Goal: Task Accomplishment & Management: Use online tool/utility

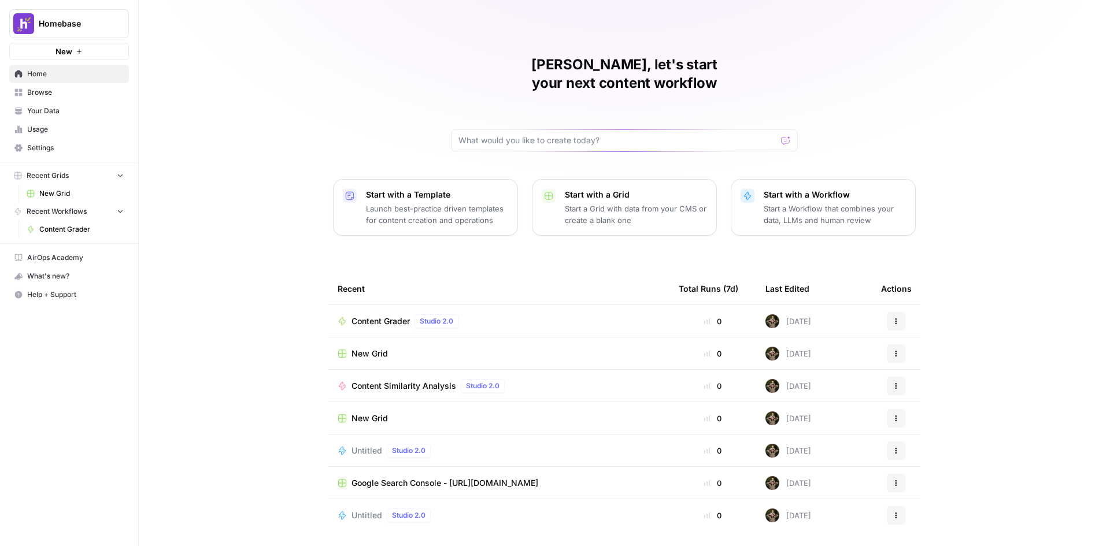
click at [83, 51] on button "New" at bounding box center [69, 51] width 120 height 17
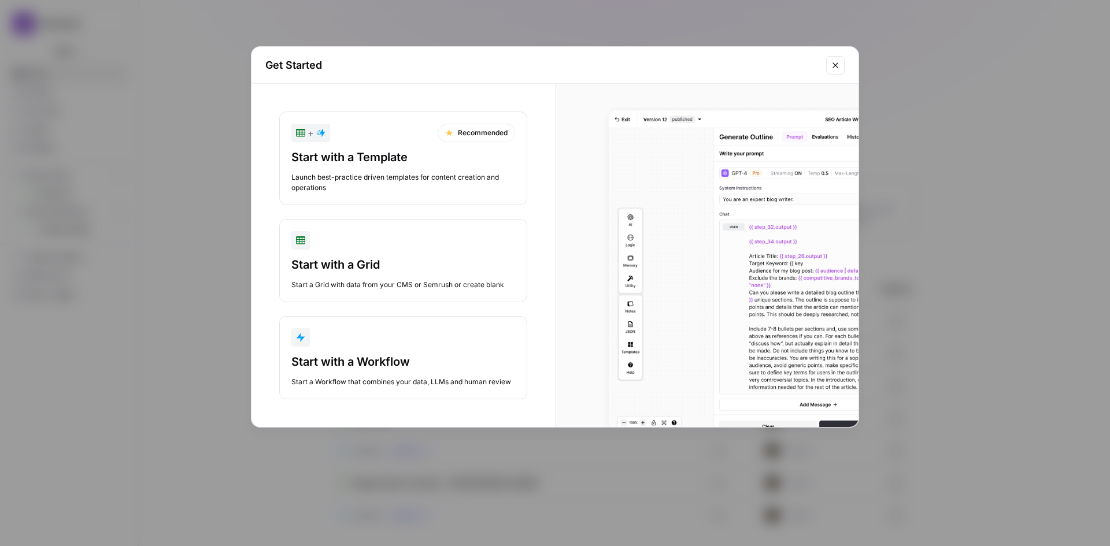
click at [371, 364] on div "Start with a Workflow" at bounding box center [403, 362] width 224 height 16
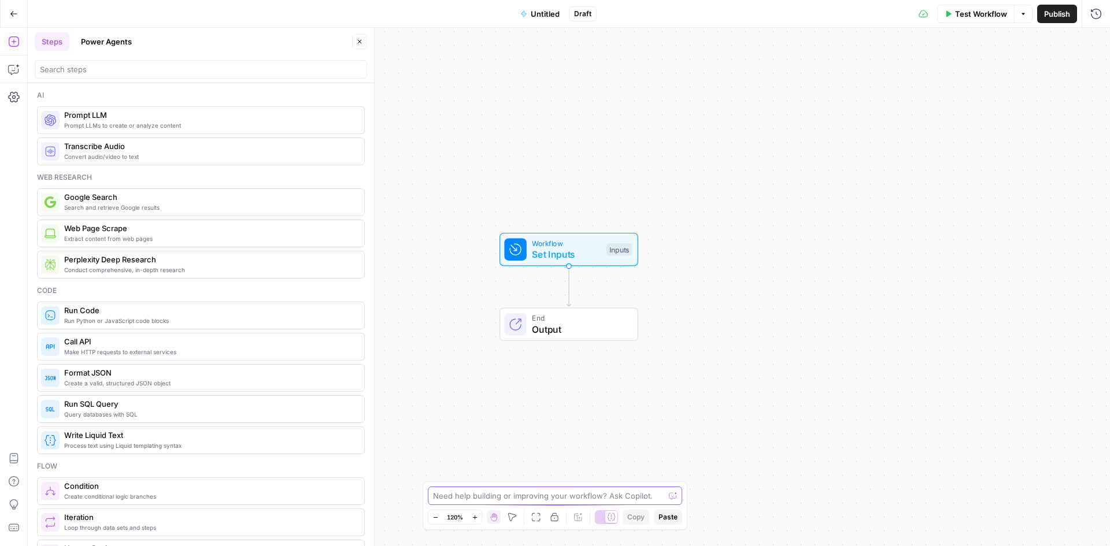
click at [550, 498] on textarea at bounding box center [548, 496] width 231 height 12
paste textarea "You are designing and running an end-to-end workflow to research, draft, QA, an…"
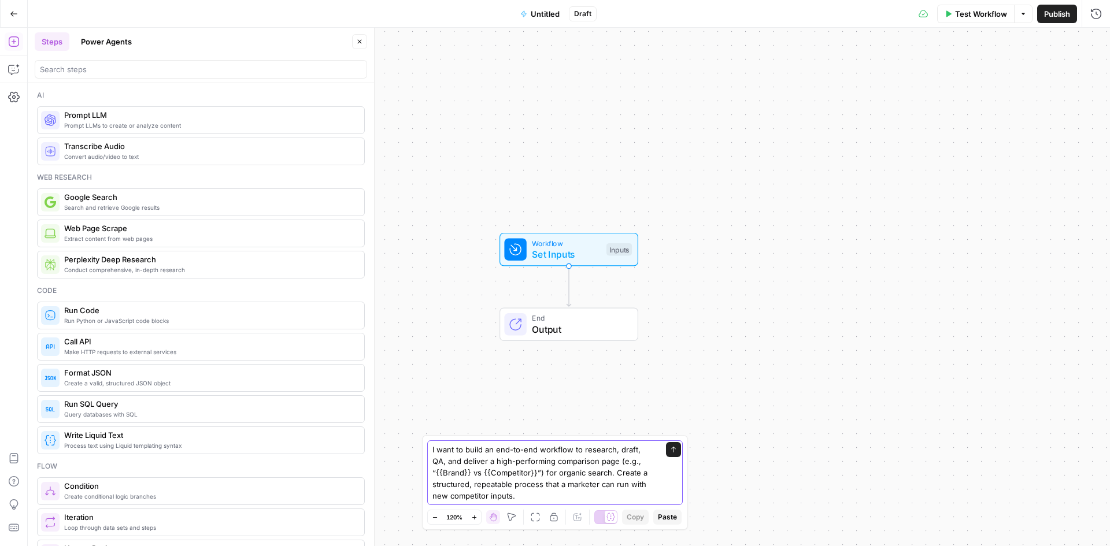
type textarea "I want to build an end-to-end workflow to research, draft, QA, and deliver a hi…"
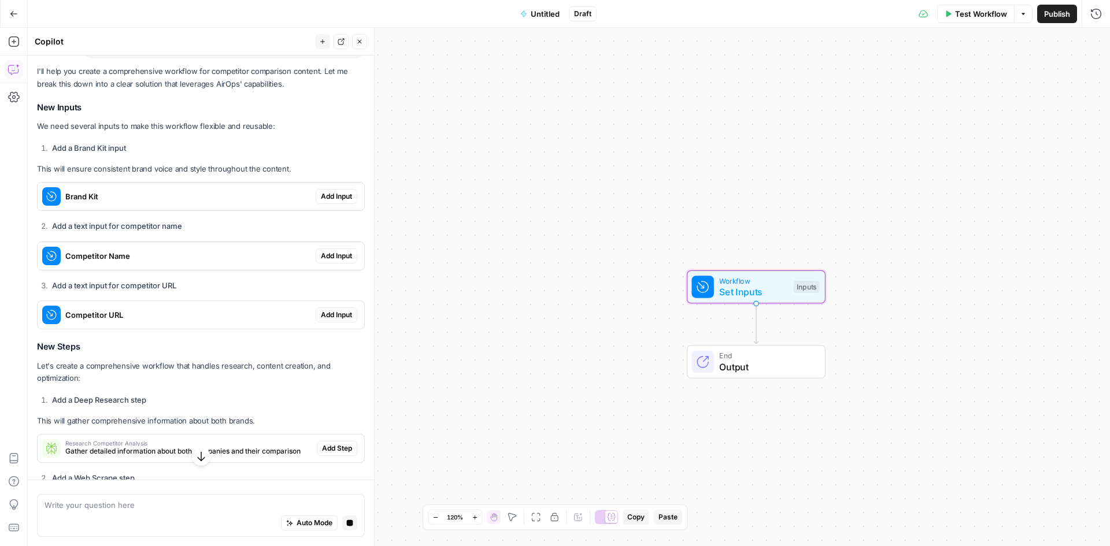
scroll to position [117, 0]
click at [330, 201] on span "Add Input" at bounding box center [336, 197] width 31 height 10
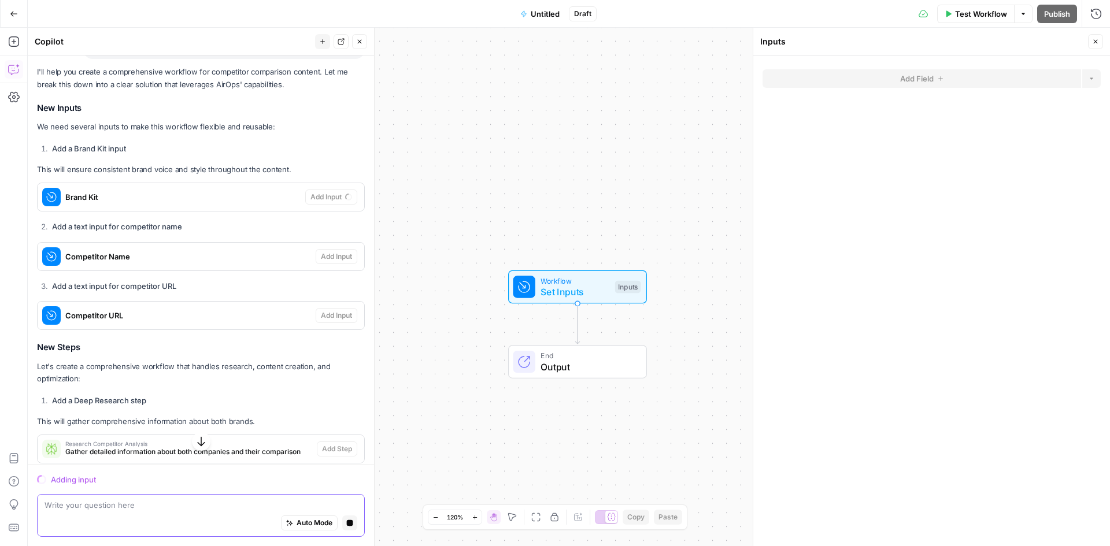
click at [147, 507] on textarea at bounding box center [201, 506] width 313 height 12
type textarea "I'd like"
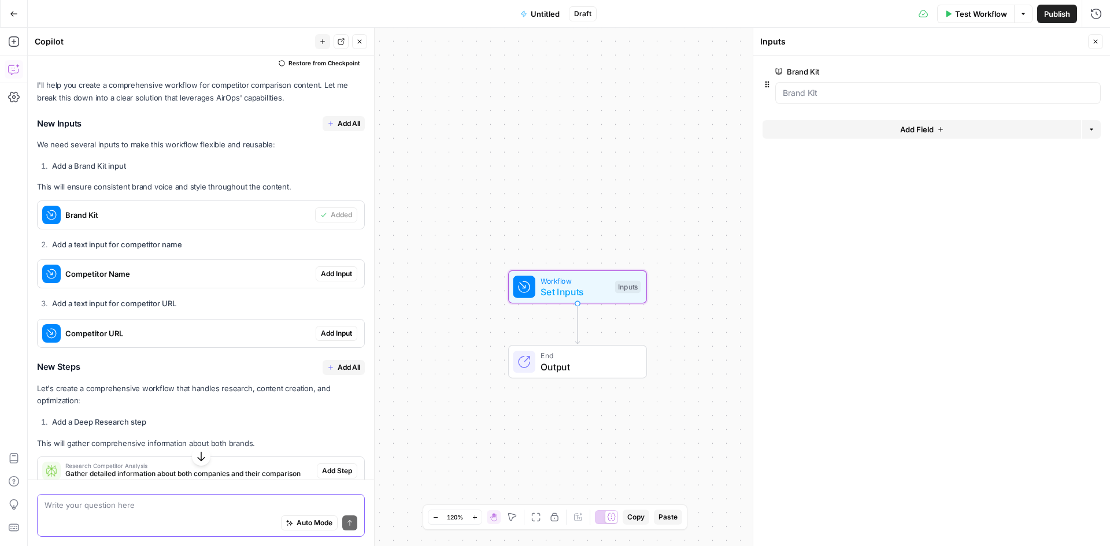
scroll to position [122, 0]
click at [334, 280] on span "Add Input" at bounding box center [336, 274] width 31 height 10
click at [334, 334] on span "Add Input" at bounding box center [336, 334] width 31 height 10
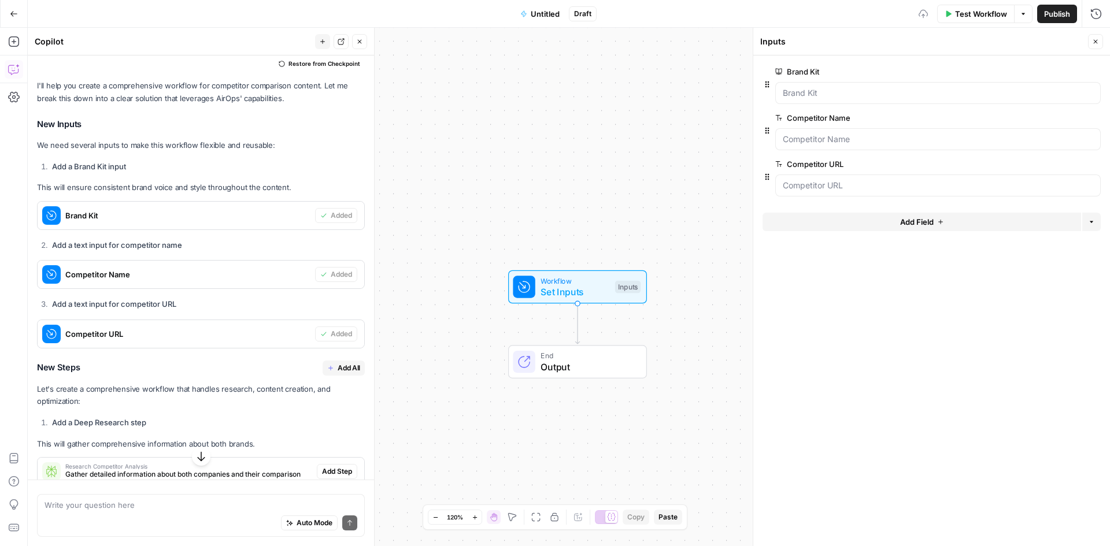
click at [342, 371] on span "Add All" at bounding box center [349, 368] width 23 height 10
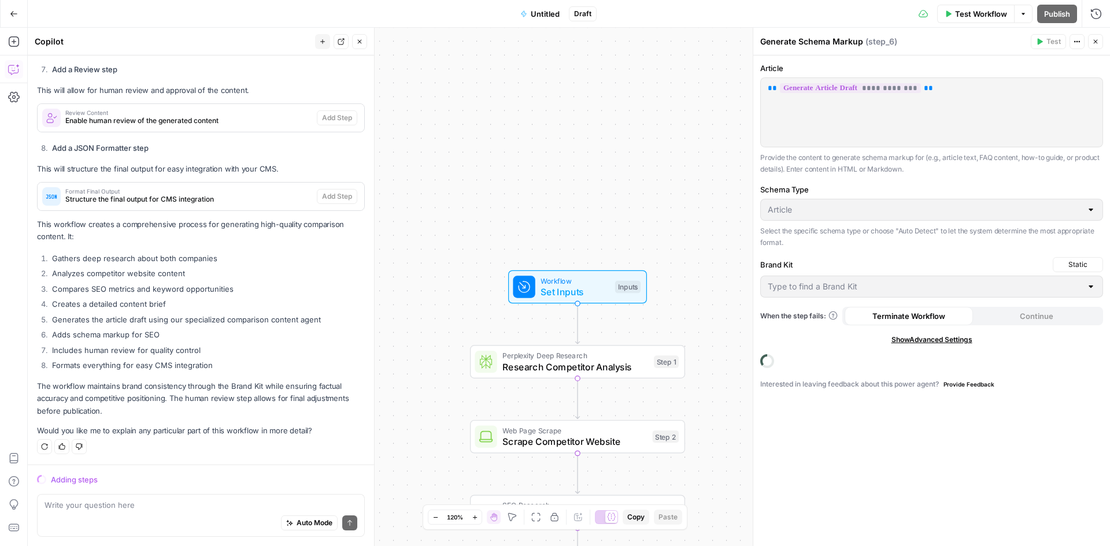
scroll to position [927, 0]
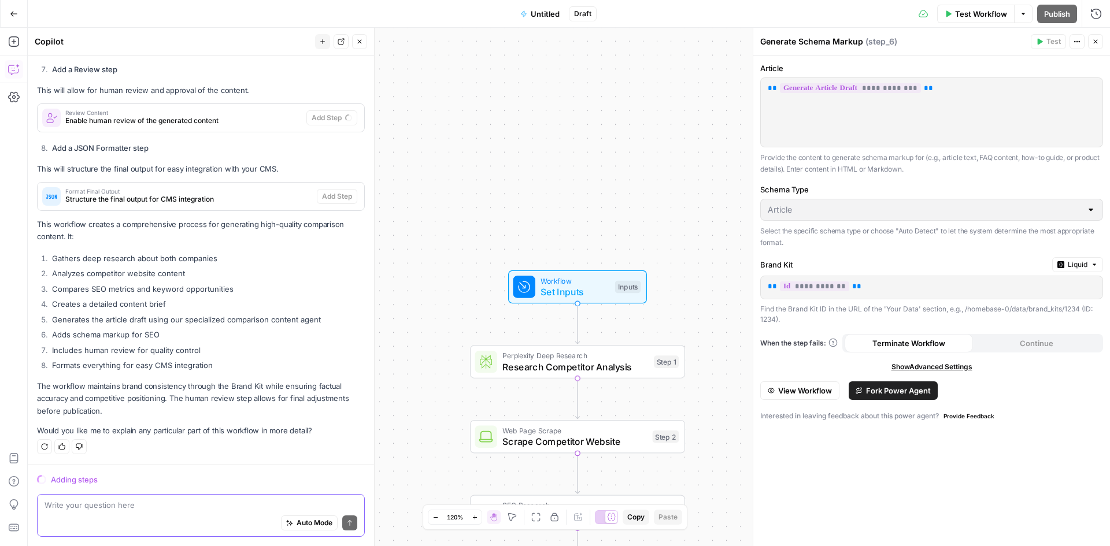
click at [138, 509] on textarea at bounding box center [201, 506] width 313 height 12
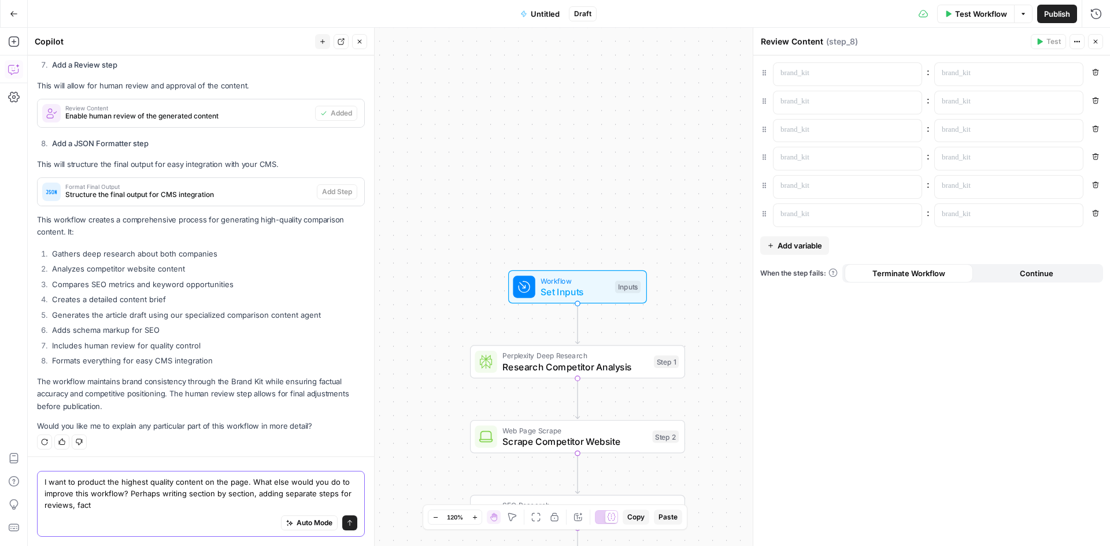
scroll to position [954, 0]
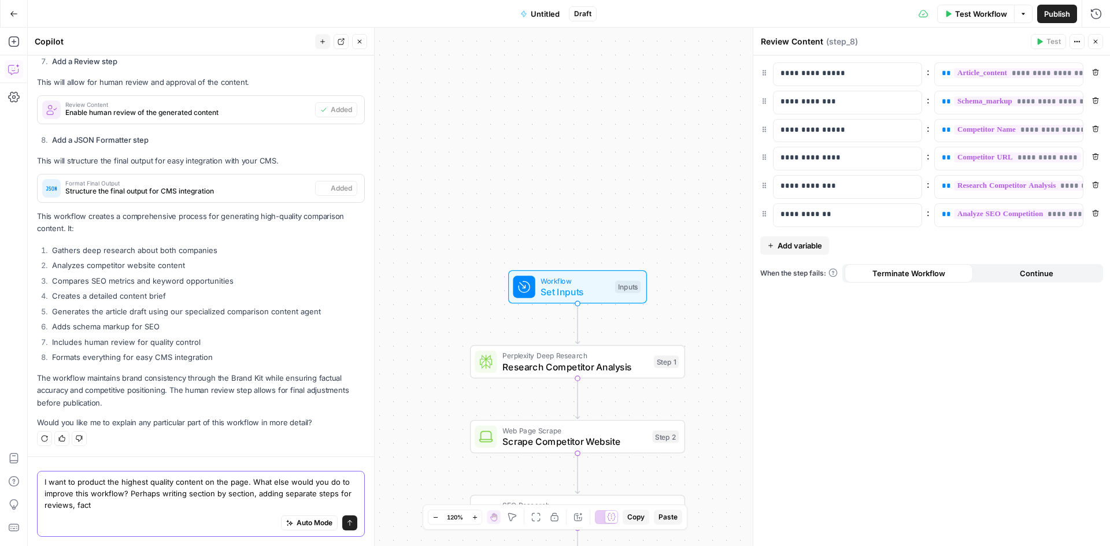
type textarea "I want to product the highest quality content on the page. What else would you …"
type textarea "Format Final Output"
type textarea "I want to product the highest quality content on the page. What else would you …"
click at [346, 520] on icon "submit" at bounding box center [349, 523] width 7 height 7
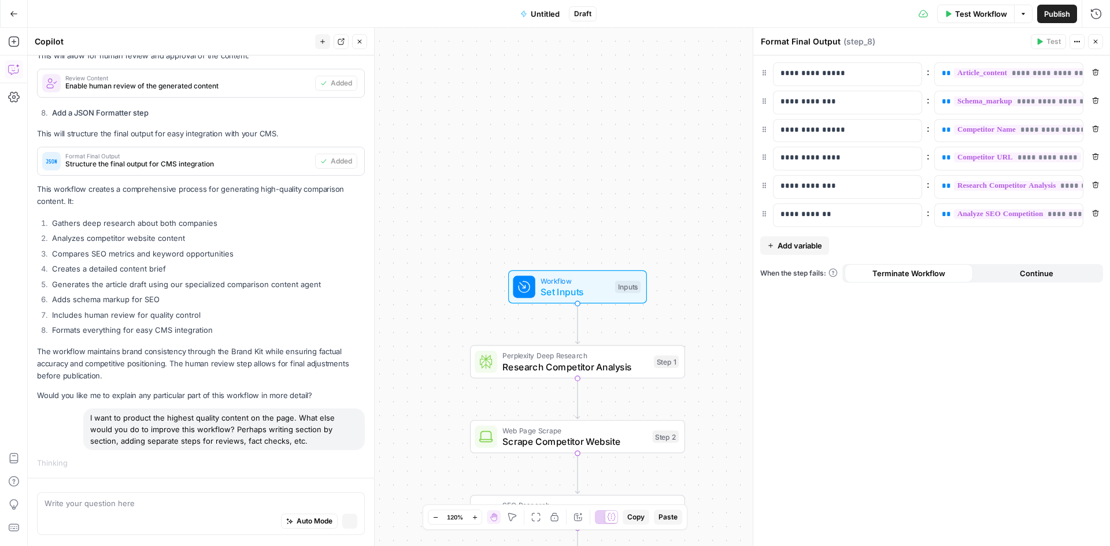
scroll to position [952, 0]
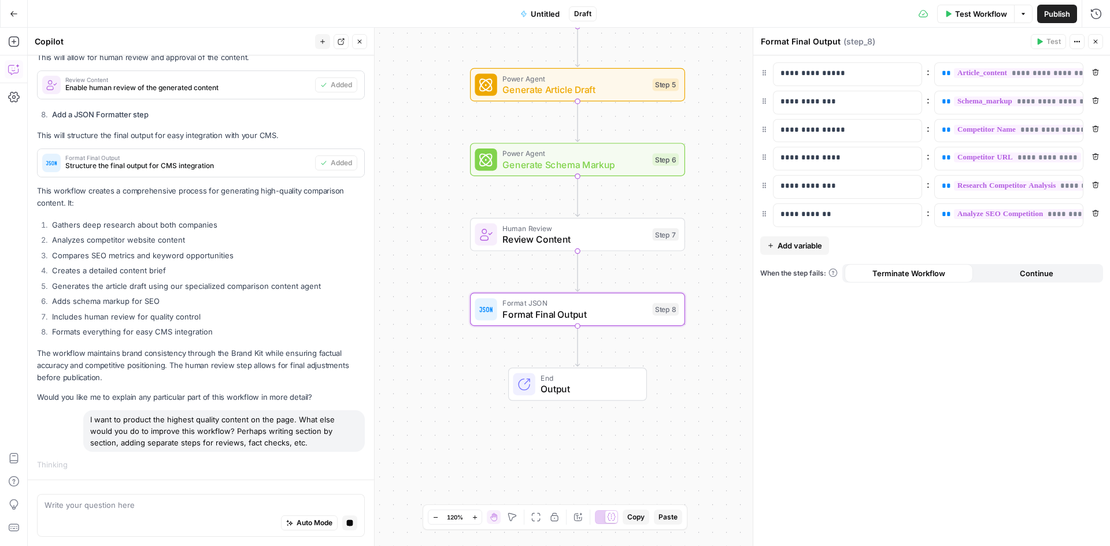
click at [1105, 42] on header "Format Final Output Format Final Output ( step_8 ) Test Actions Close" at bounding box center [931, 42] width 357 height 28
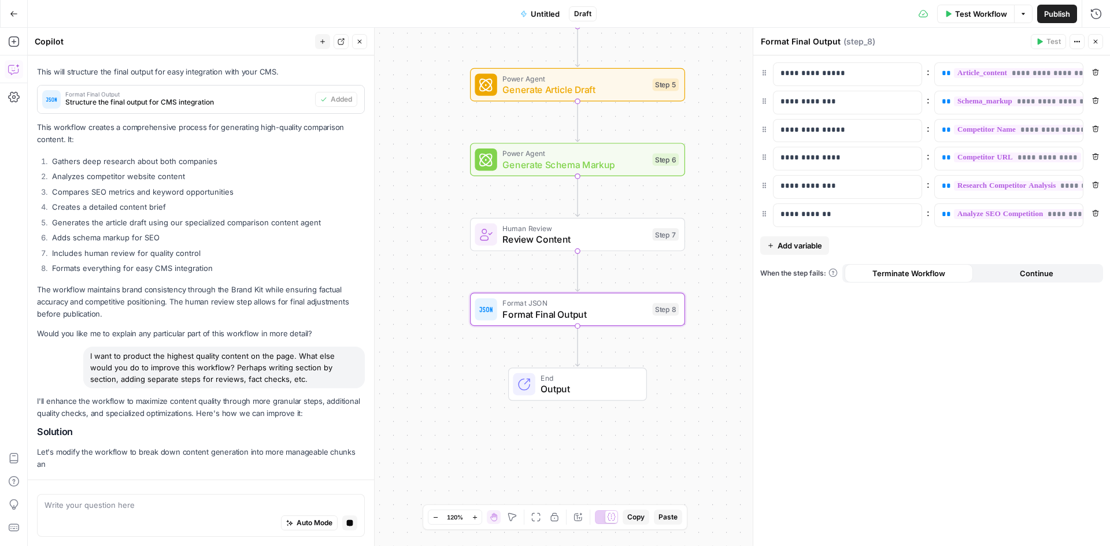
click at [1097, 38] on button "Close" at bounding box center [1095, 41] width 15 height 15
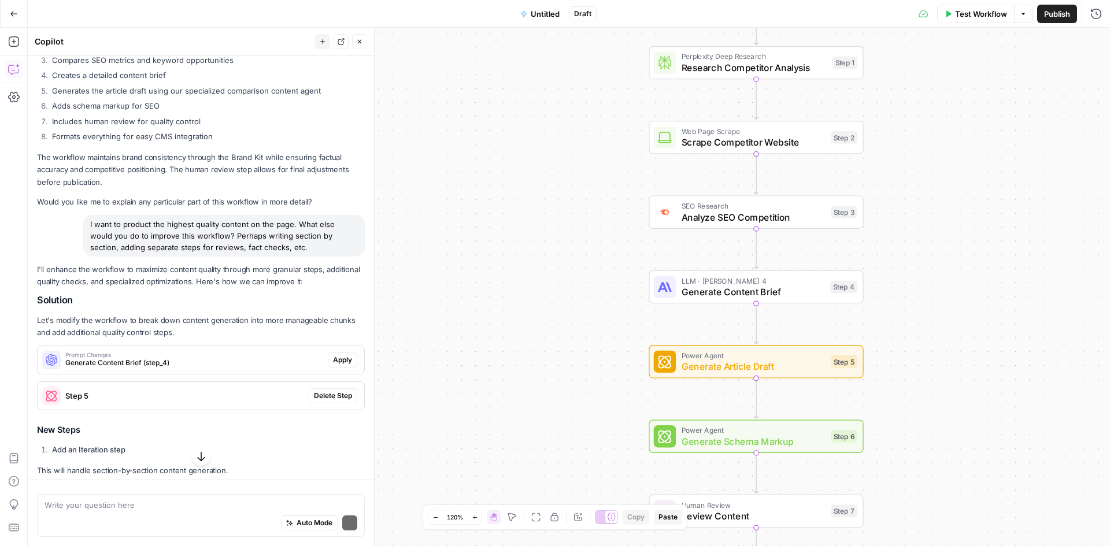
scroll to position [1202, 0]
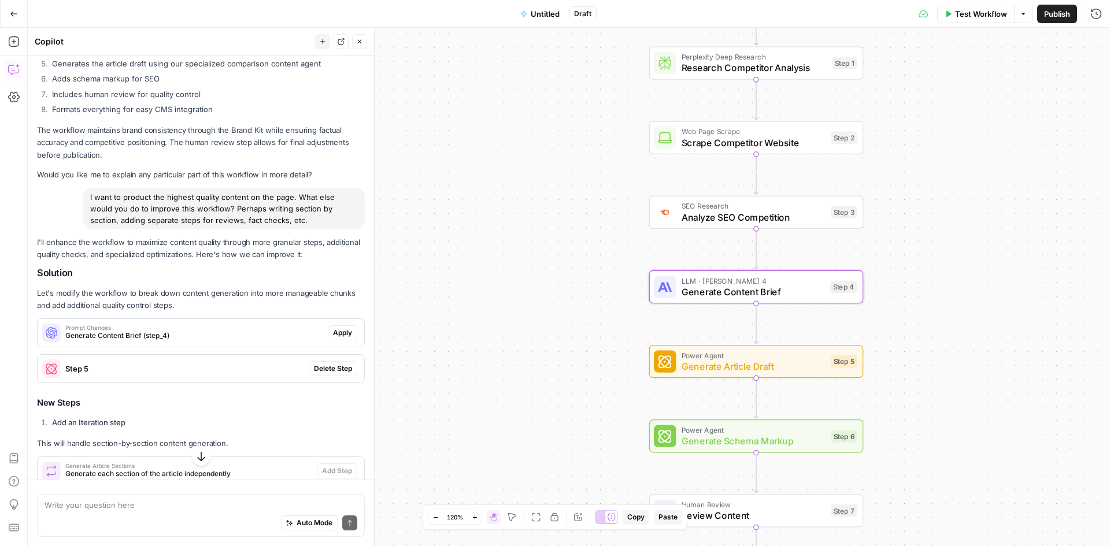
drag, startPoint x: 332, startPoint y: 331, endPoint x: 309, endPoint y: 349, distance: 29.3
click at [333, 331] on span "Apply" at bounding box center [342, 333] width 19 height 10
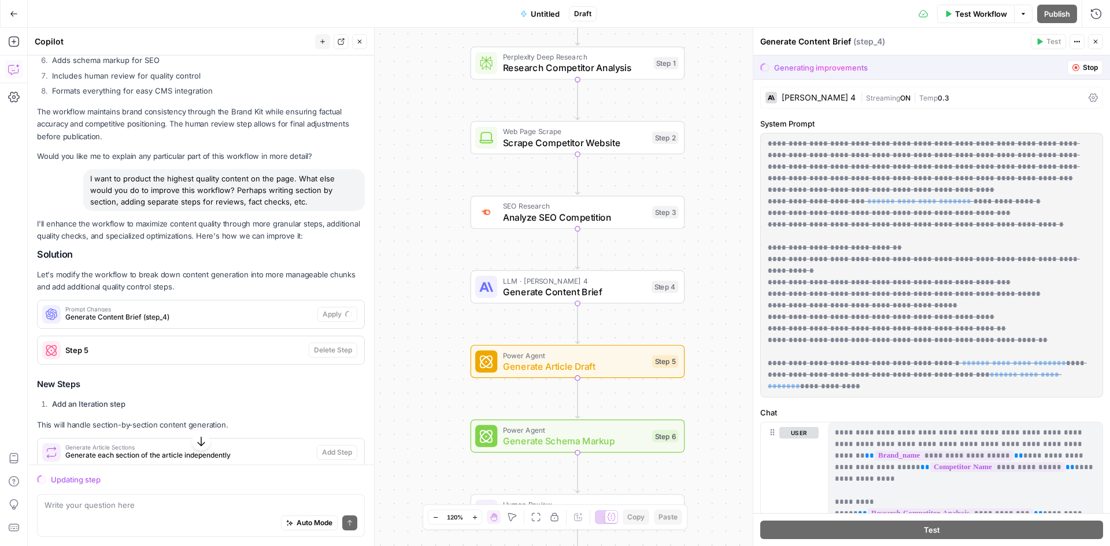
scroll to position [1184, 0]
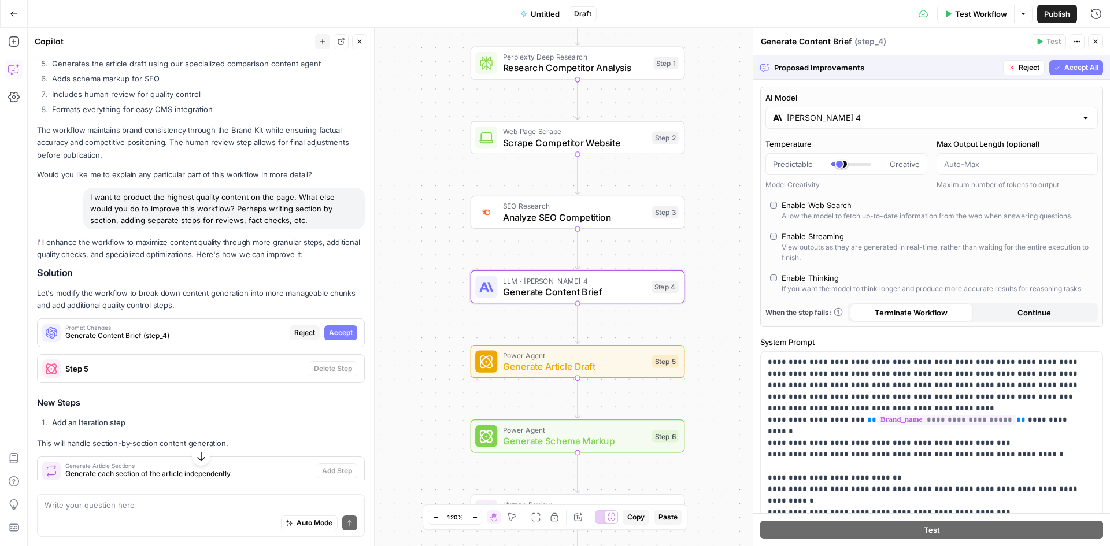
drag, startPoint x: 335, startPoint y: 334, endPoint x: 327, endPoint y: 455, distance: 121.7
click at [335, 334] on span "Accept" at bounding box center [341, 333] width 24 height 10
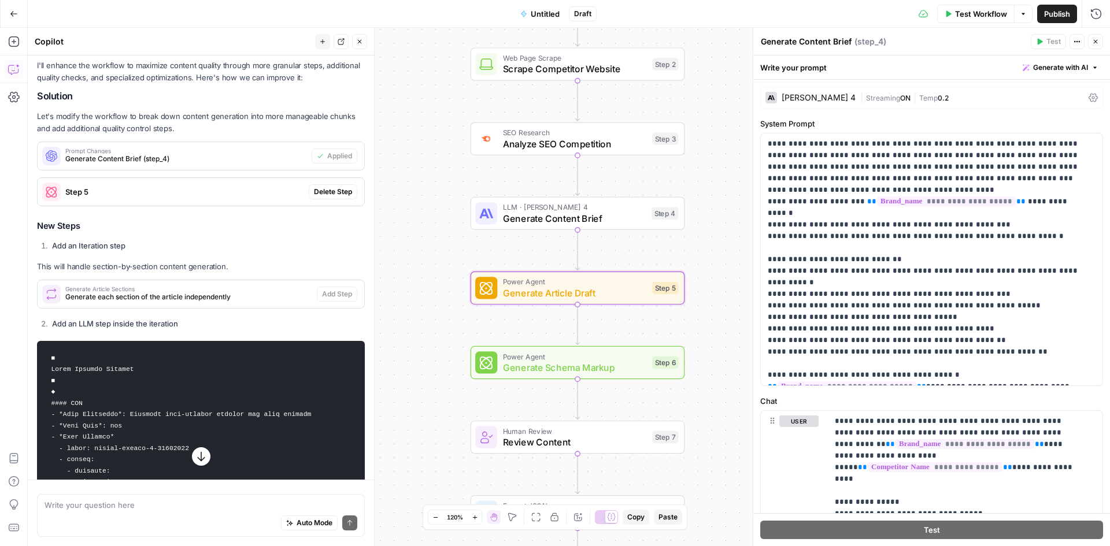
scroll to position [1433, 0]
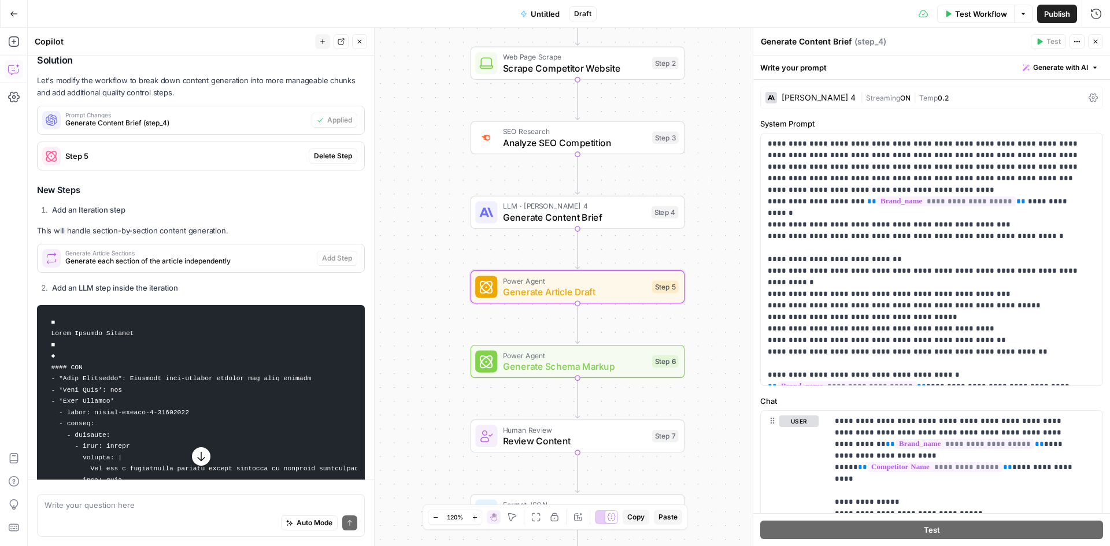
click at [317, 155] on span "Delete Step" at bounding box center [333, 156] width 38 height 10
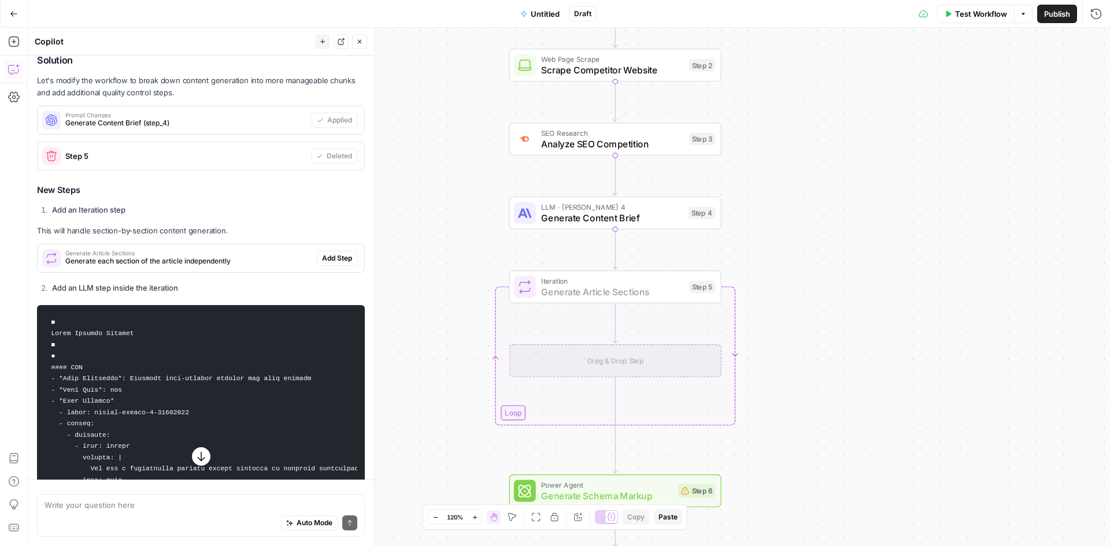
click at [326, 258] on span "Add Step" at bounding box center [337, 258] width 30 height 10
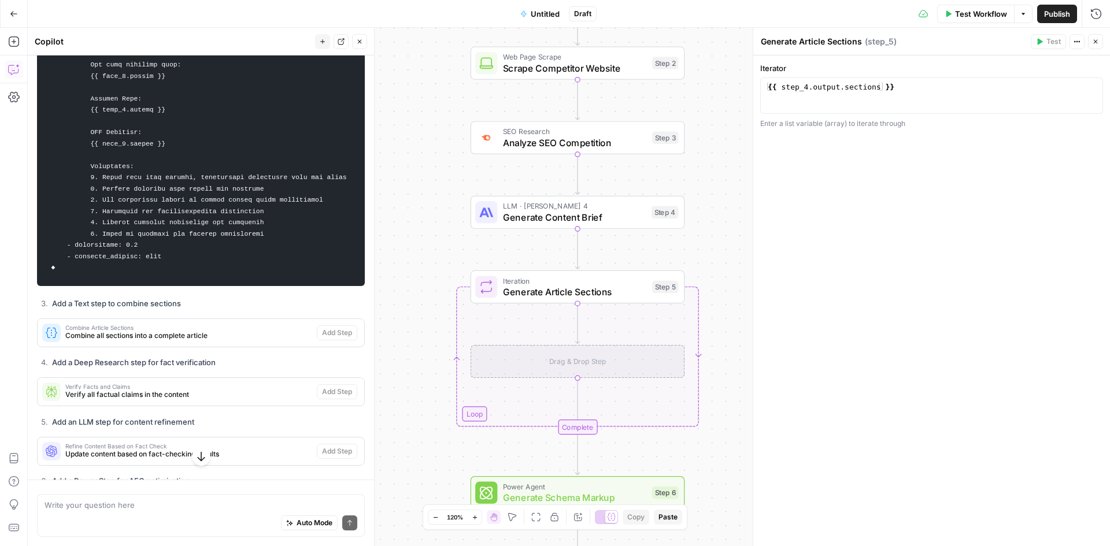
scroll to position [2286, 0]
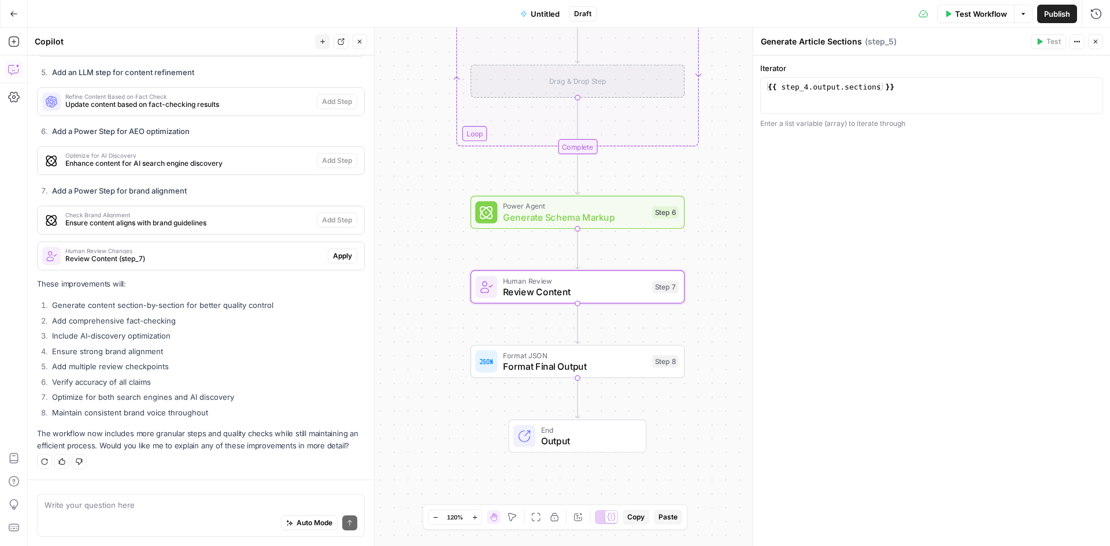
click at [339, 258] on span "Apply" at bounding box center [342, 256] width 19 height 10
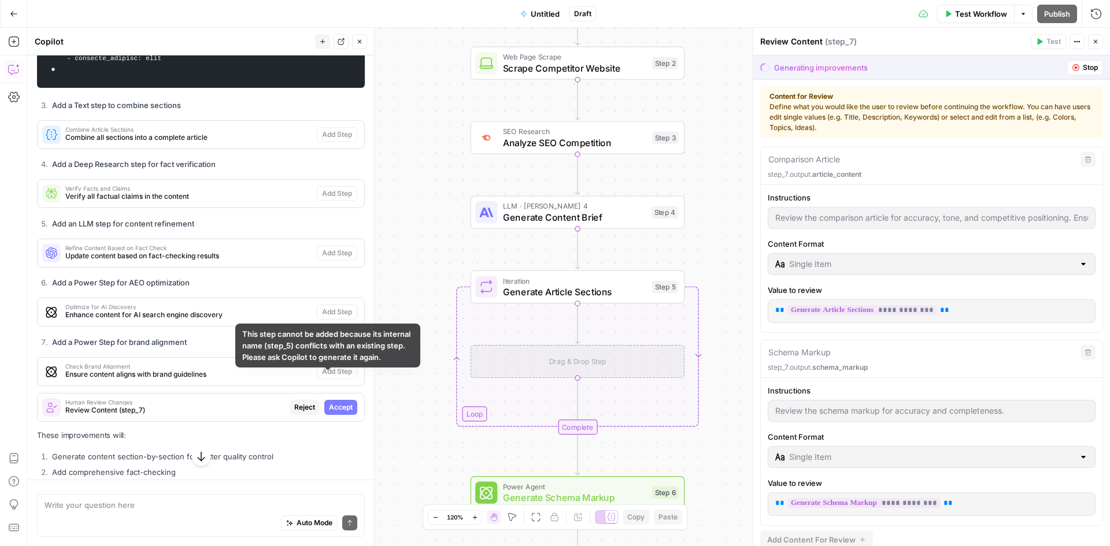
scroll to position [2089, 0]
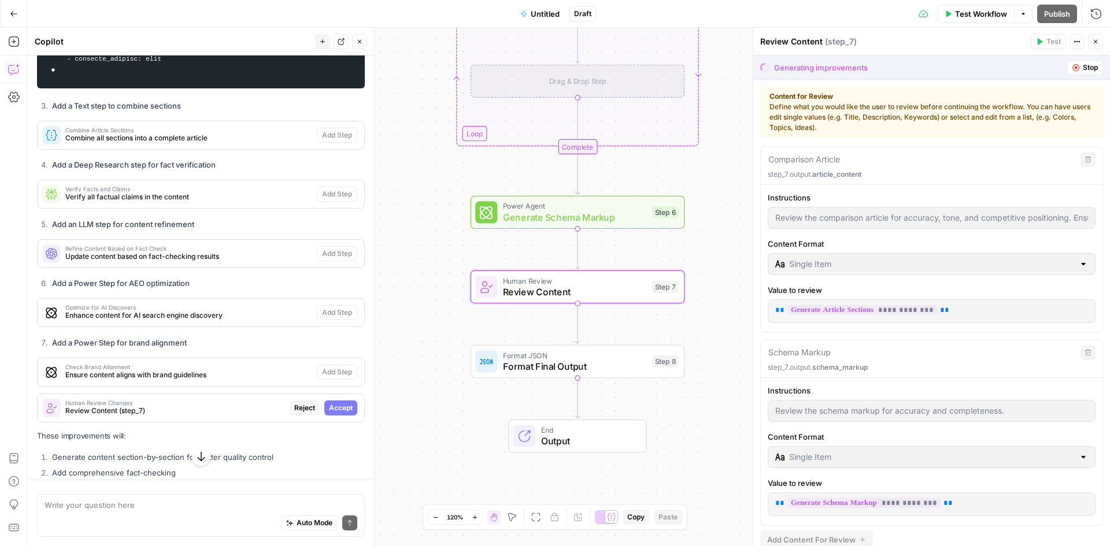
click at [333, 413] on span "Accept" at bounding box center [341, 408] width 24 height 10
type textarea "Article Introduction"
type input "Review the introduction for clarity, engagement, and alignment with the article…"
type textarea "Article Body"
type input "Review the main body for factual accuracy, logical flow, and comprehensive cove…"
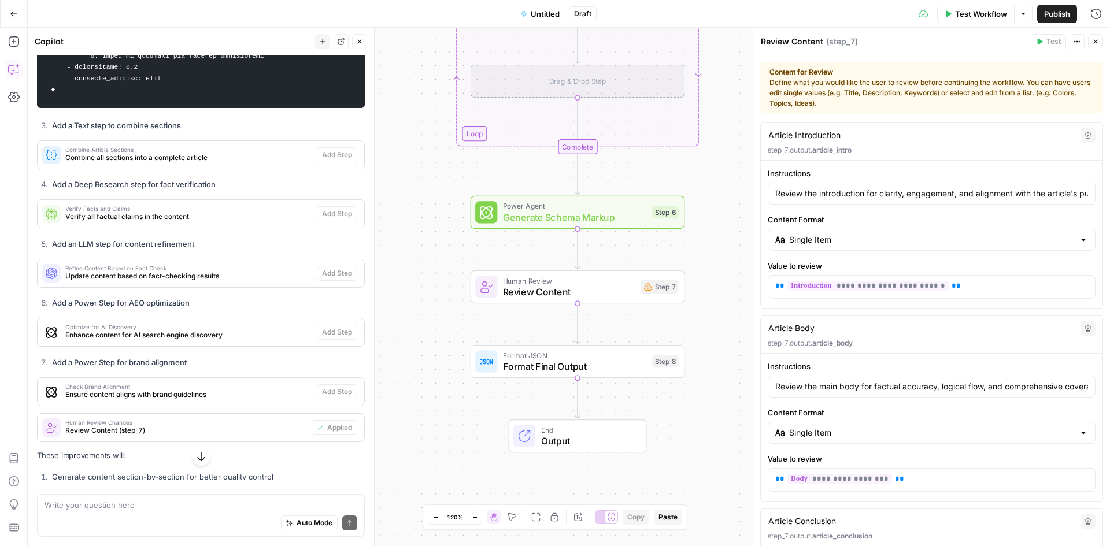
scroll to position [2102, 0]
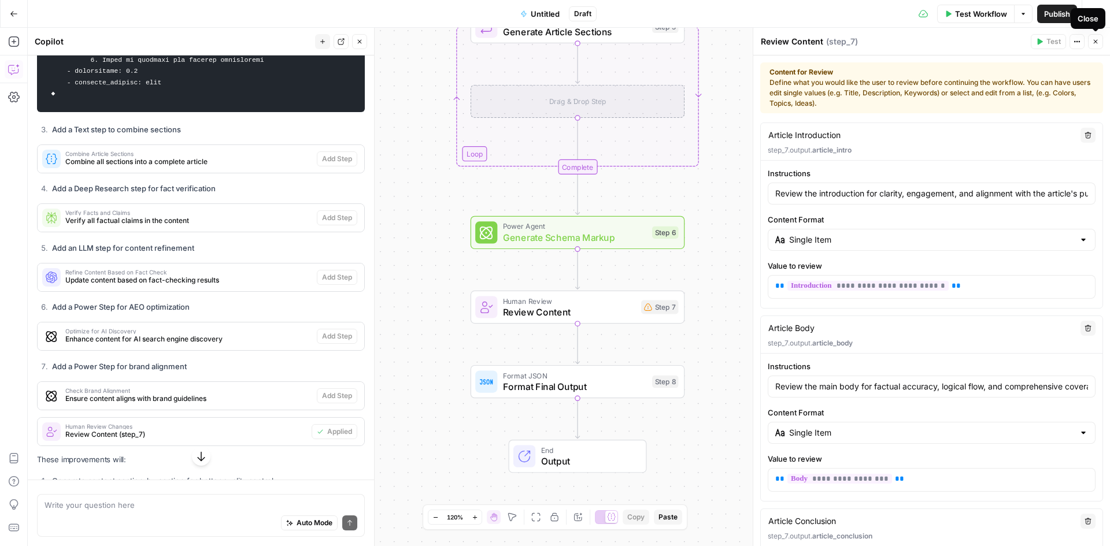
click at [1094, 44] on icon "button" at bounding box center [1095, 41] width 7 height 7
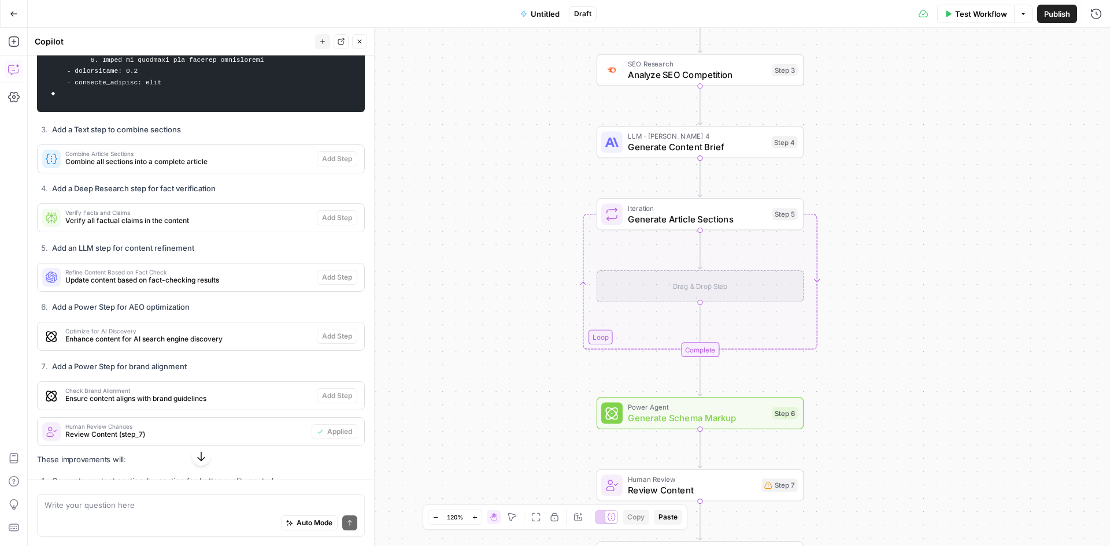
scroll to position [2286, 0]
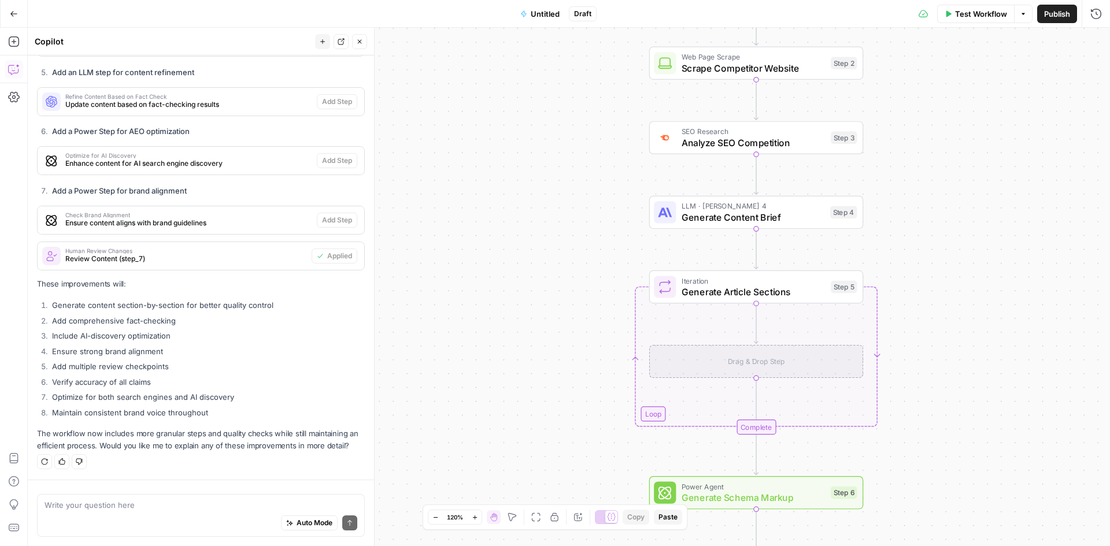
click at [179, 516] on div "Auto Mode Send" at bounding box center [201, 523] width 313 height 25
type textarea "What else would you improve?"
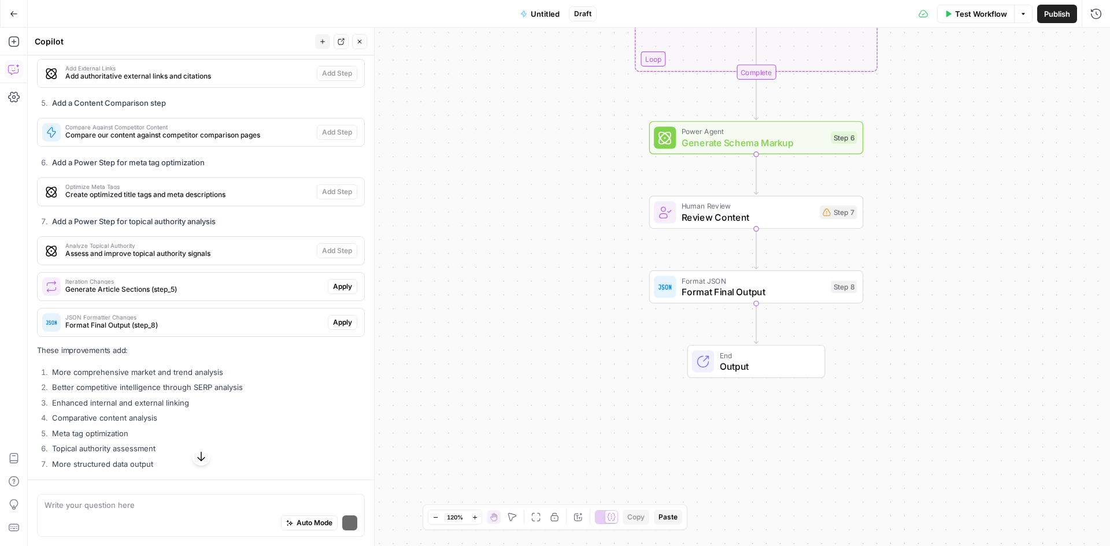
scroll to position [3125, 0]
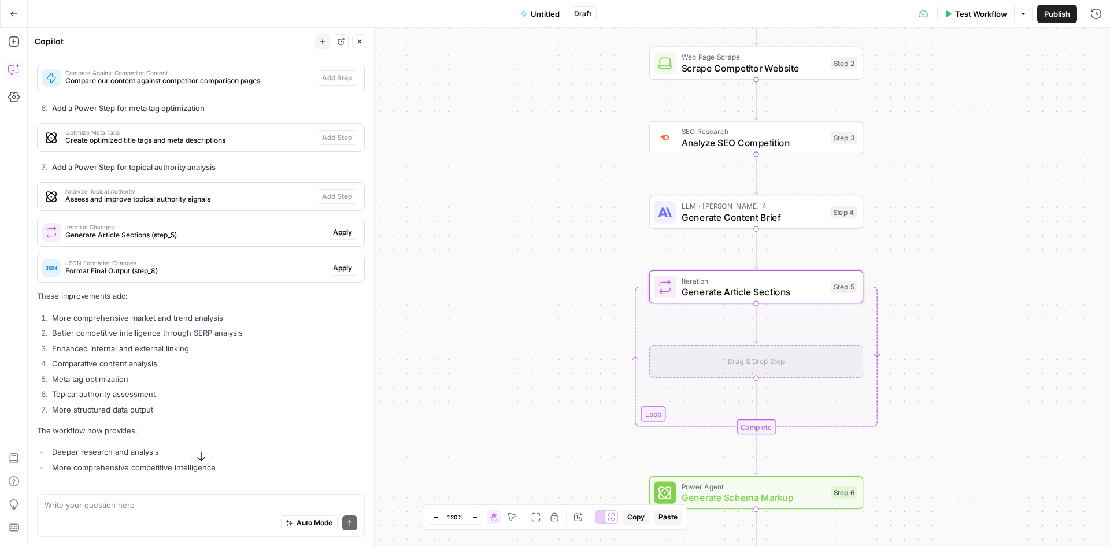
click at [333, 238] on span "Apply" at bounding box center [342, 232] width 19 height 10
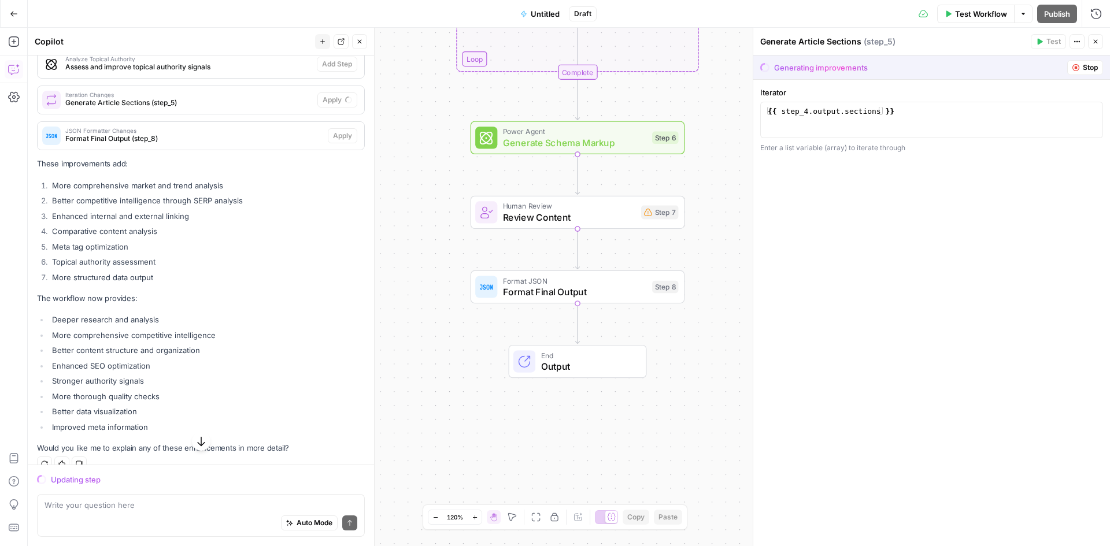
scroll to position [3220, 0]
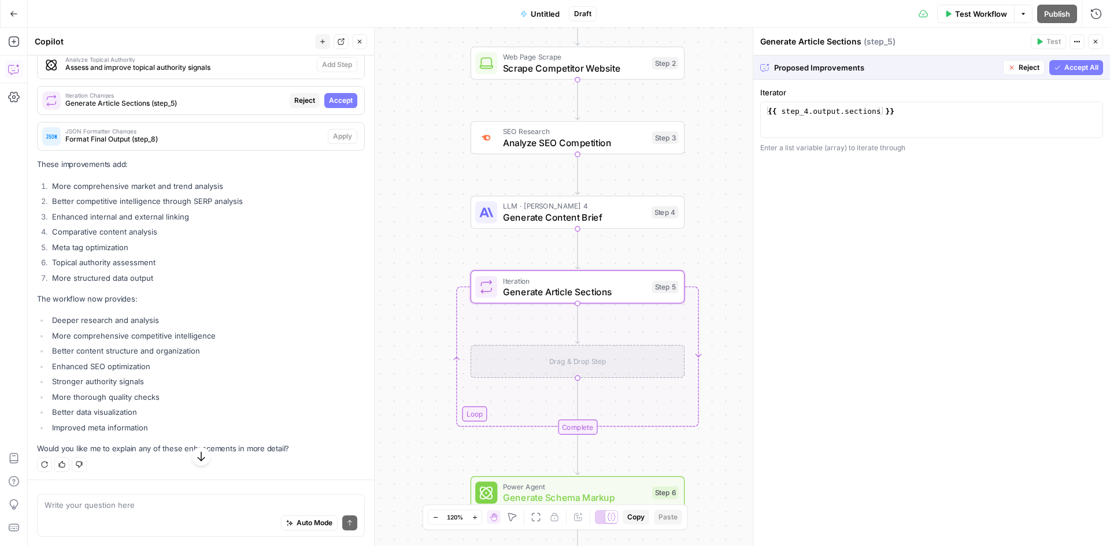
click at [337, 106] on span "Accept" at bounding box center [341, 100] width 24 height 10
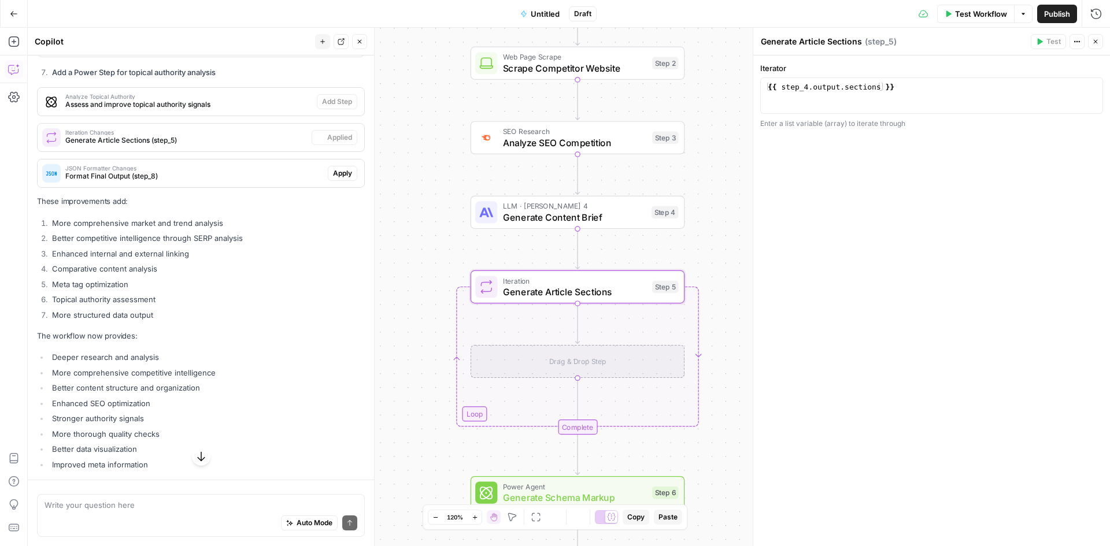
scroll to position [3257, 0]
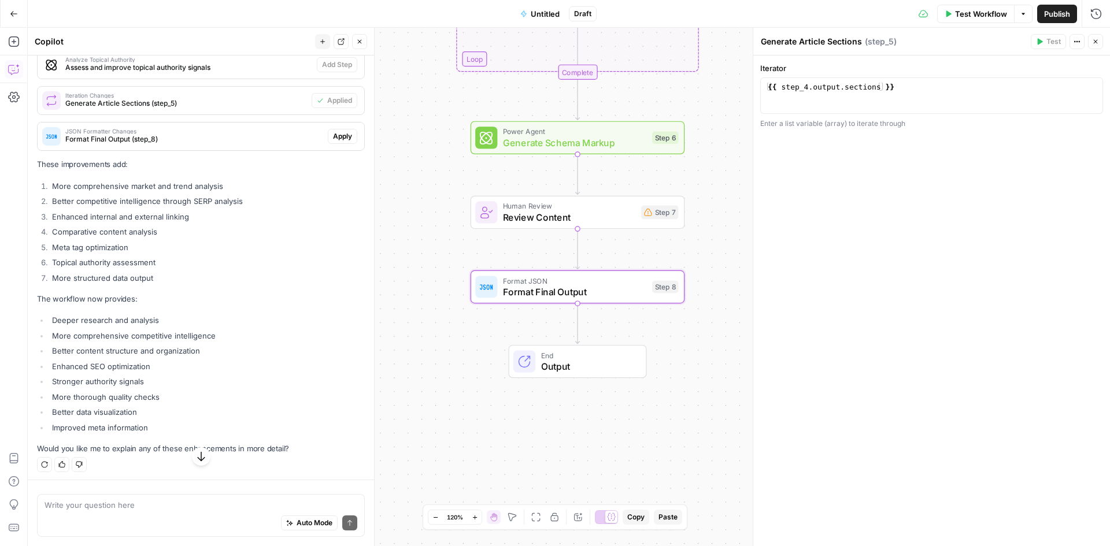
click at [335, 142] on span "Apply" at bounding box center [342, 136] width 19 height 10
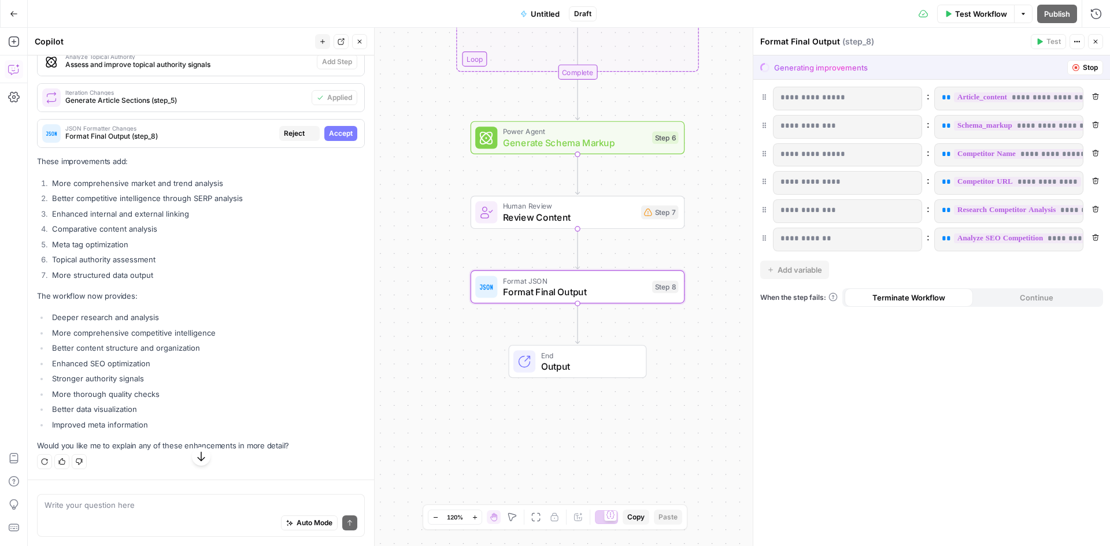
scroll to position [3220, 0]
click at [346, 144] on button "Accept" at bounding box center [340, 136] width 33 height 15
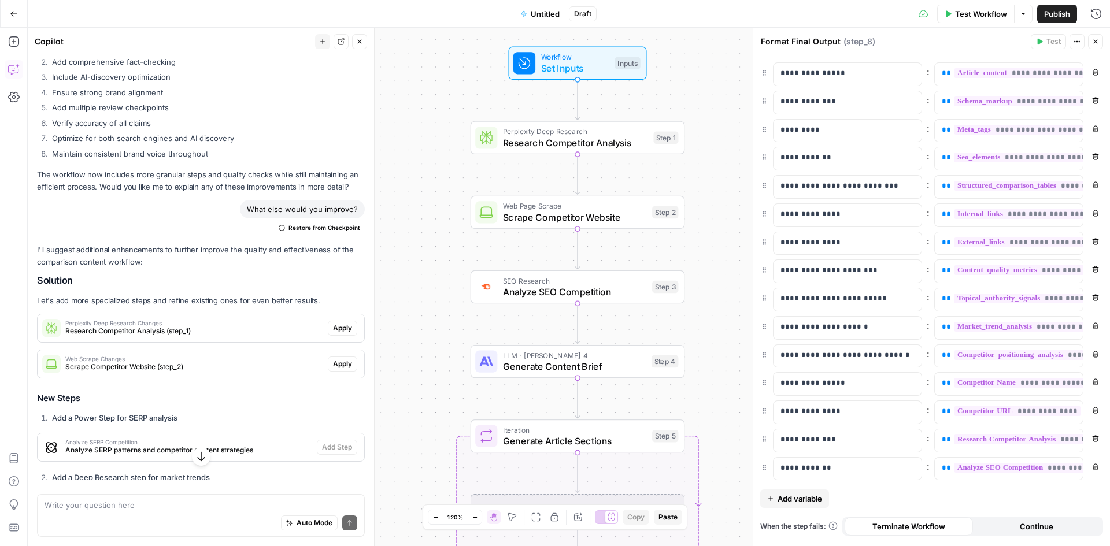
scroll to position [2536, 0]
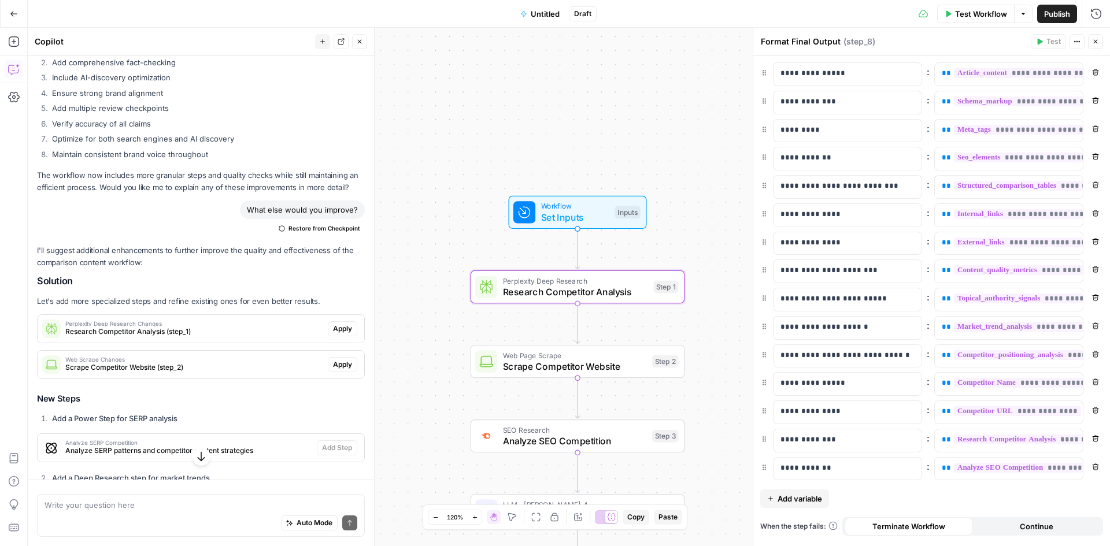
click at [337, 334] on span "Apply" at bounding box center [342, 329] width 19 height 10
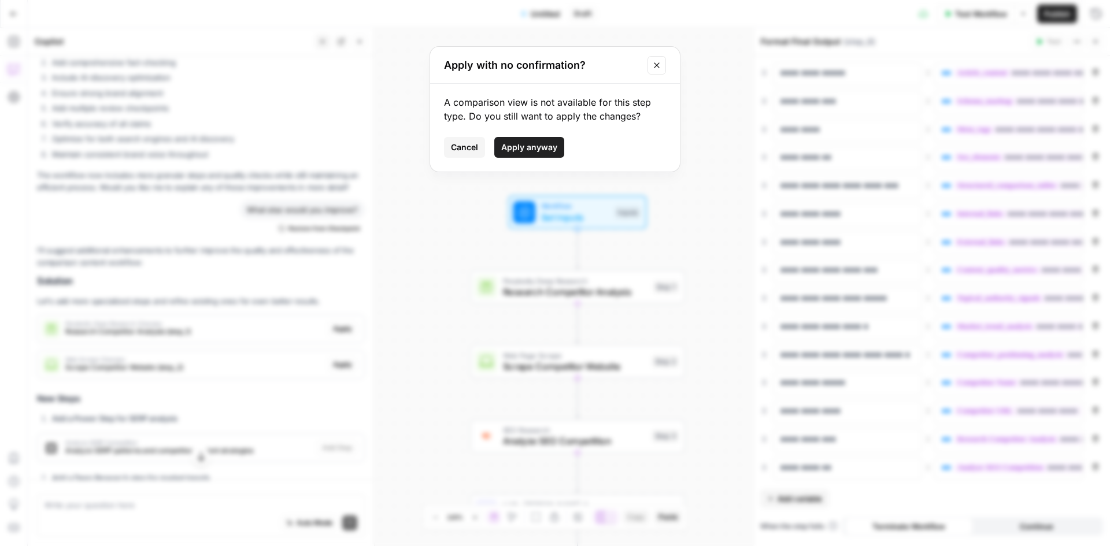
click at [550, 141] on button "Apply anyway" at bounding box center [529, 147] width 70 height 21
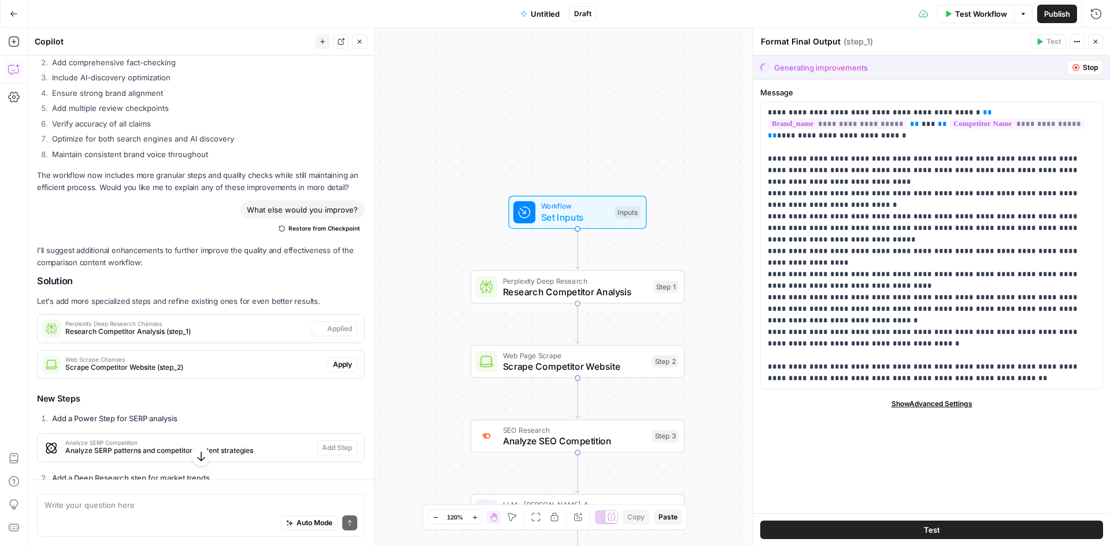
type textarea "Research Competitor Analysis"
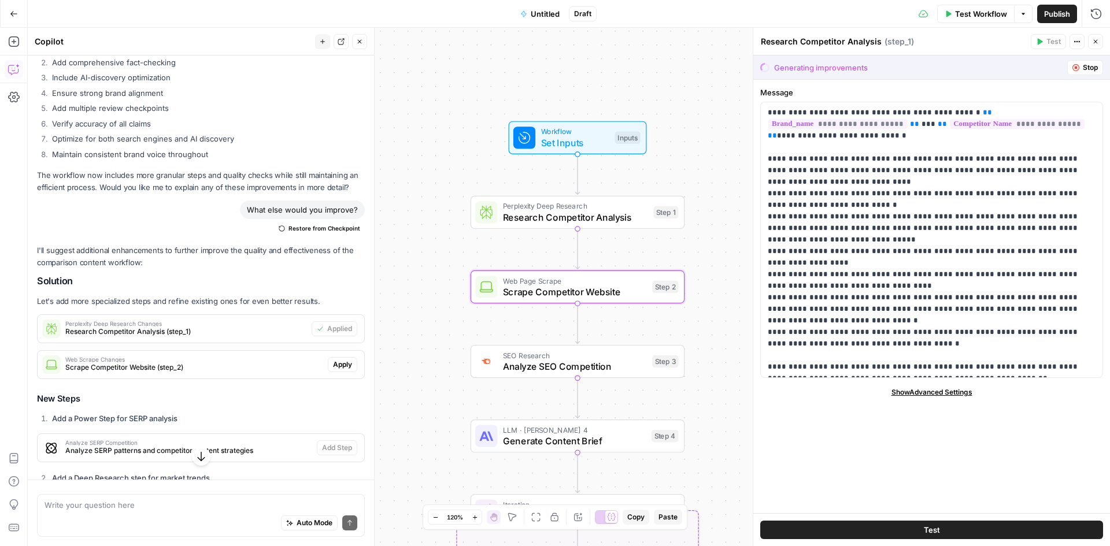
click at [336, 370] on span "Apply" at bounding box center [342, 365] width 19 height 10
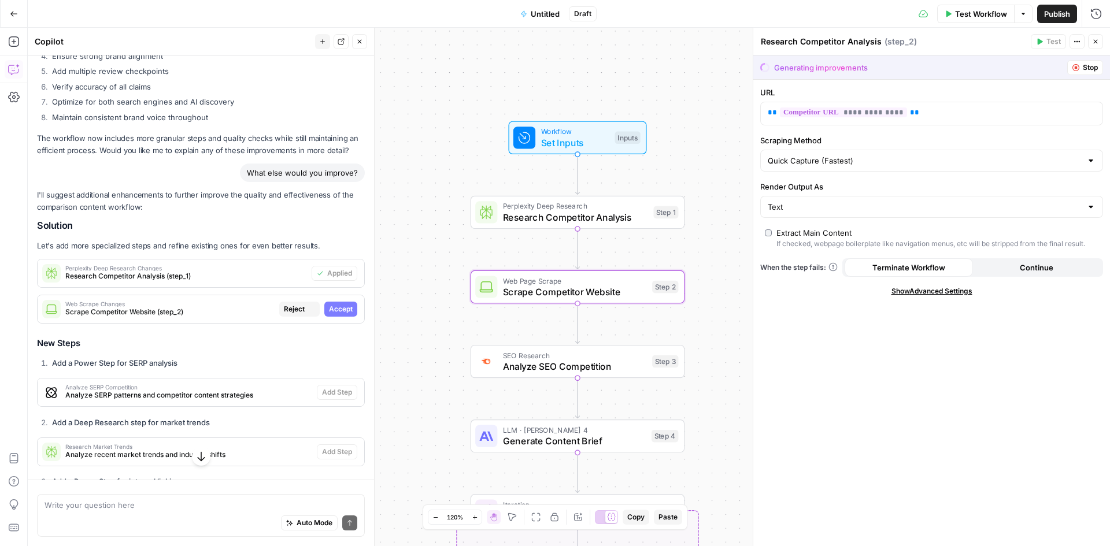
scroll to position [2499, 0]
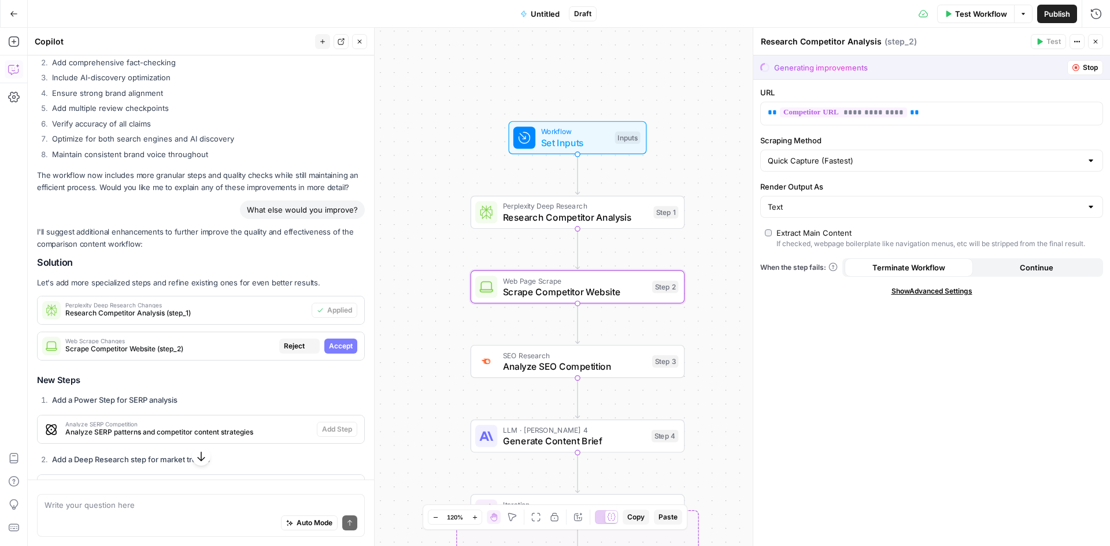
type textarea "Scrape Competitor Website"
click at [342, 350] on span "Accept" at bounding box center [341, 346] width 24 height 10
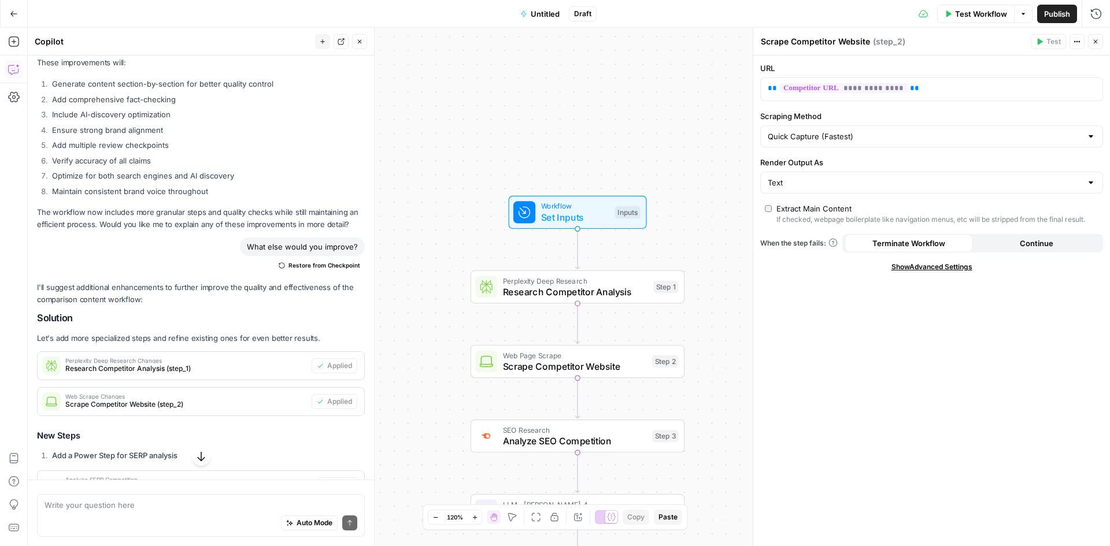
scroll to position [2536, 0]
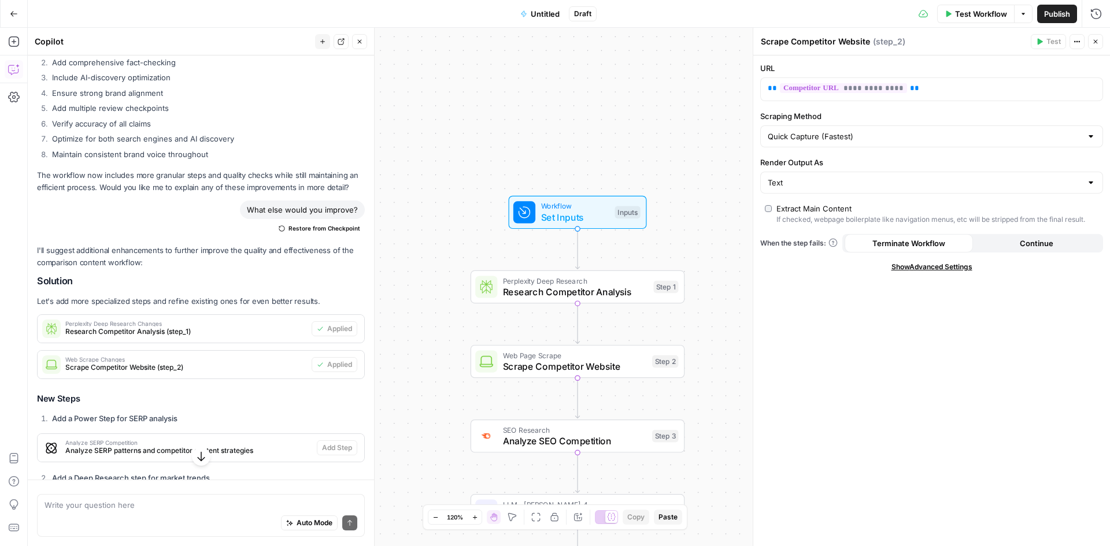
click at [1097, 40] on icon "button" at bounding box center [1096, 42] width 4 height 4
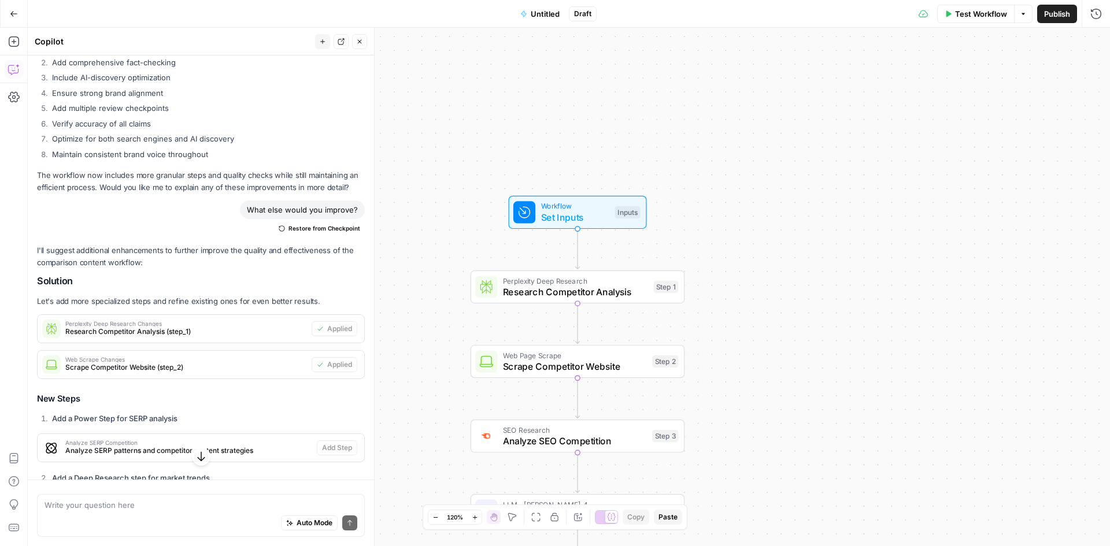
click at [983, 17] on span "Test Workflow" at bounding box center [981, 14] width 52 height 12
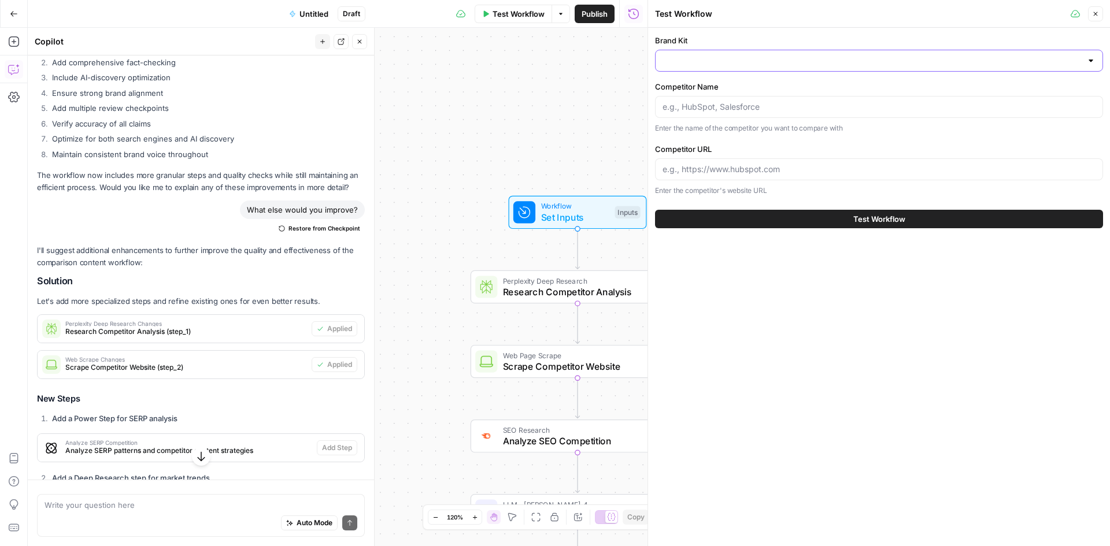
click at [754, 56] on input "Brand Kit" at bounding box center [872, 61] width 419 height 12
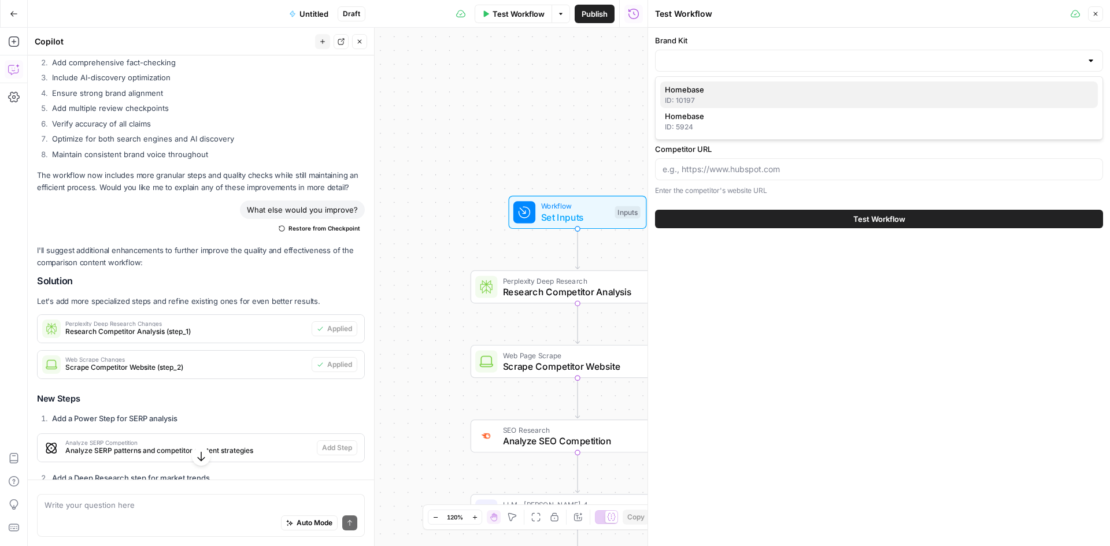
click at [735, 88] on span "Homebase" at bounding box center [877, 90] width 424 height 12
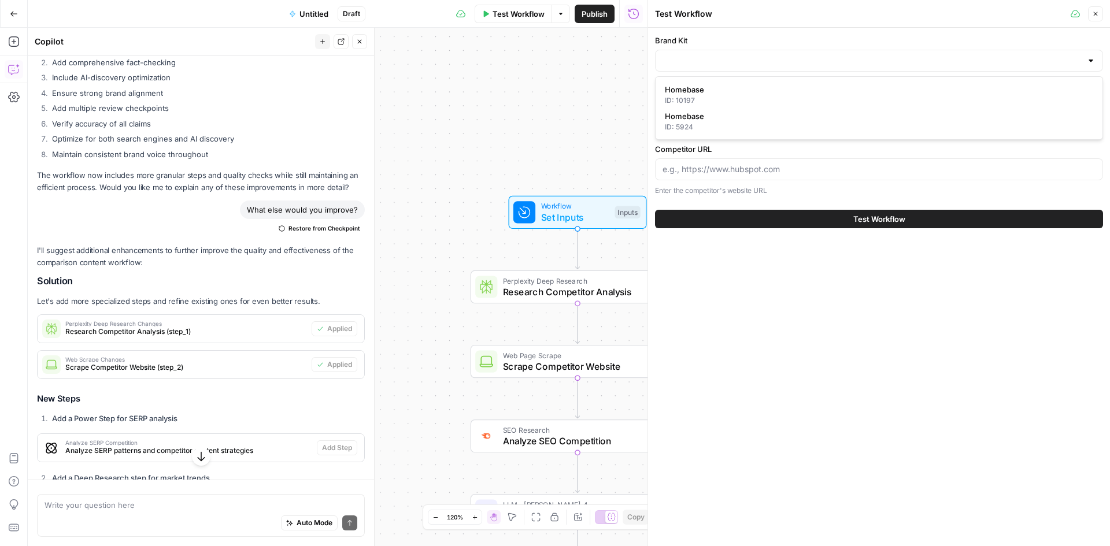
type input "Homebase"
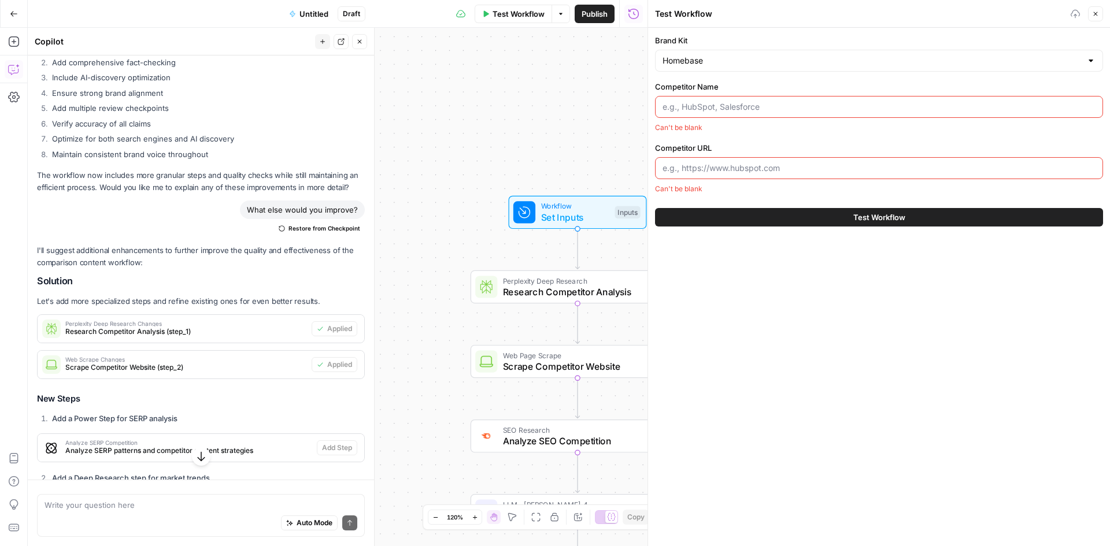
click at [745, 109] on input "Competitor Name" at bounding box center [879, 107] width 433 height 12
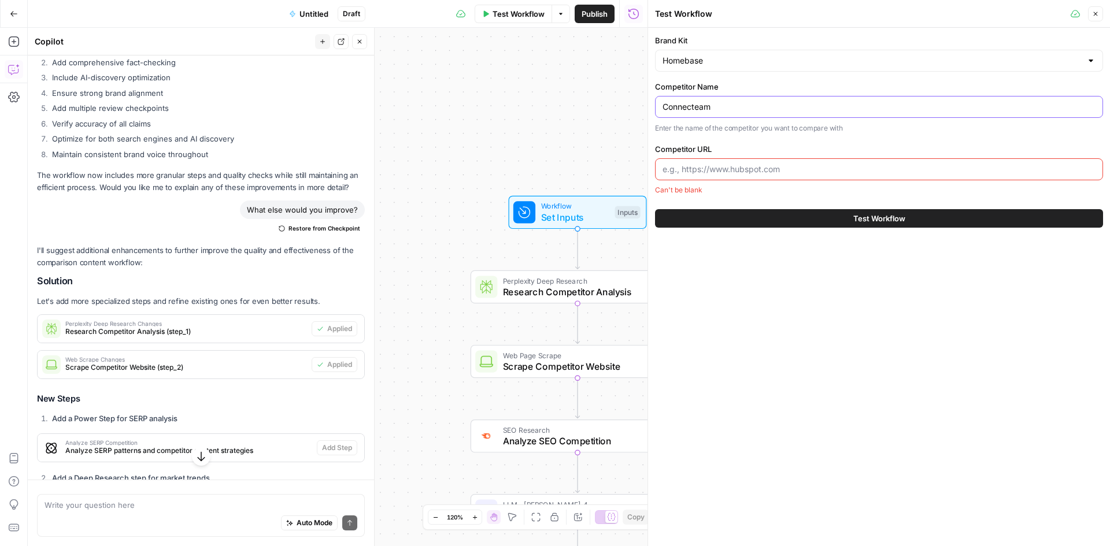
type input "Connecteam"
paste input "[URL][DOMAIN_NAME]"
type input "[URL][DOMAIN_NAME]"
click at [853, 220] on span "Test Workflow" at bounding box center [879, 219] width 52 height 12
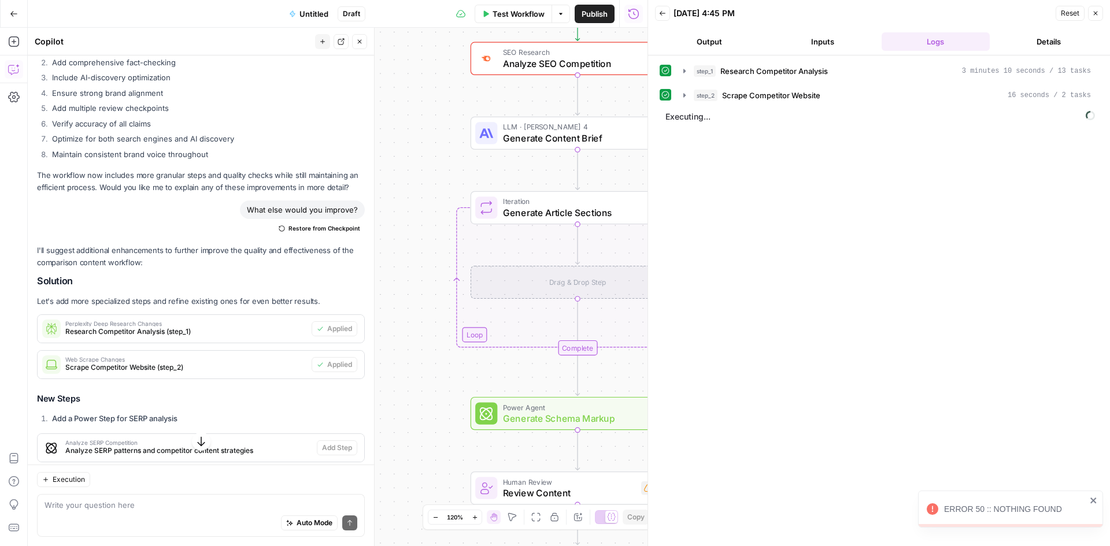
scroll to position [2536, 0]
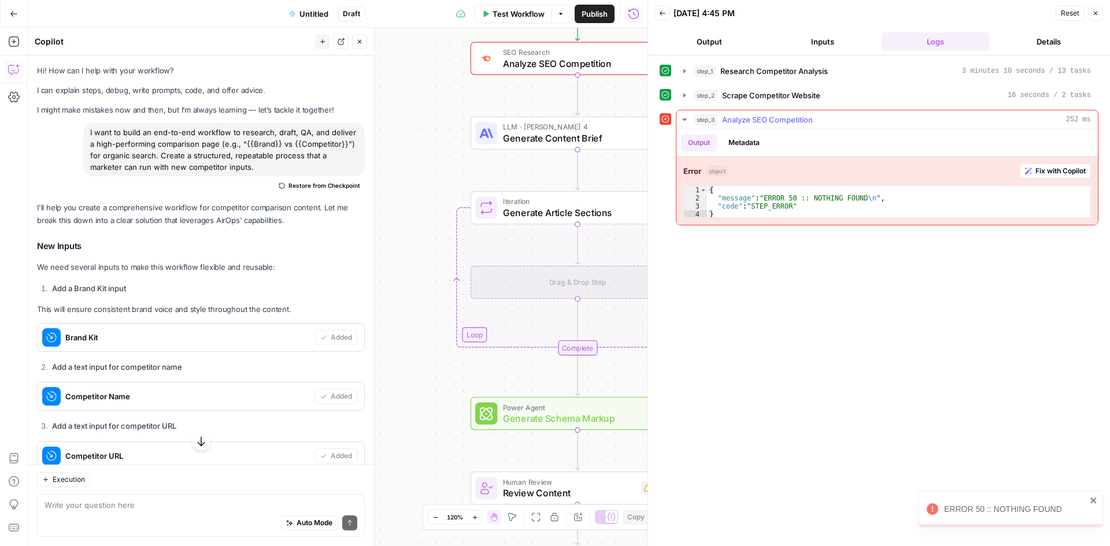
scroll to position [2536, 0]
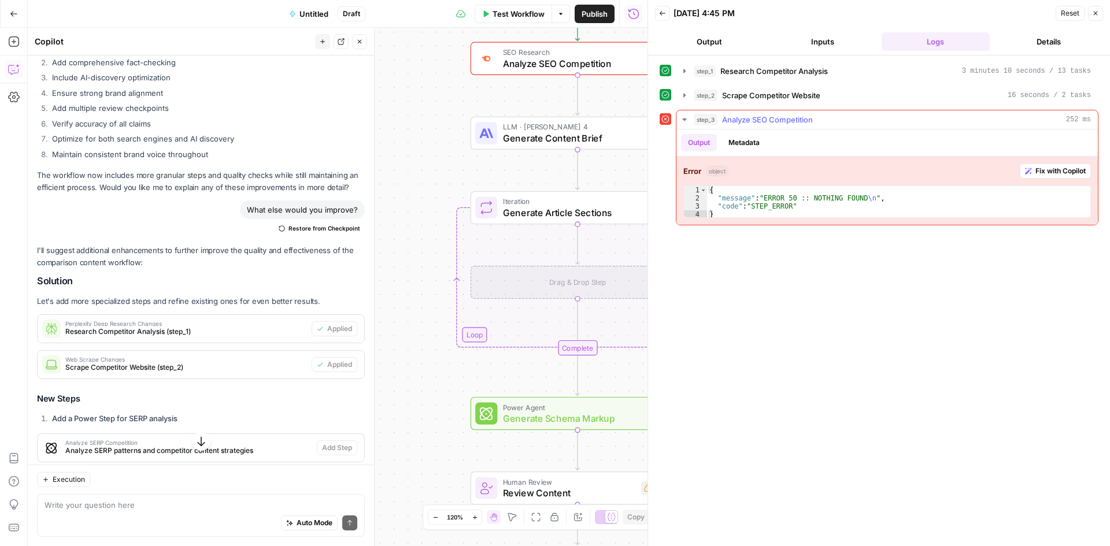
click at [1056, 173] on span "Fix with Copilot" at bounding box center [1061, 171] width 50 height 10
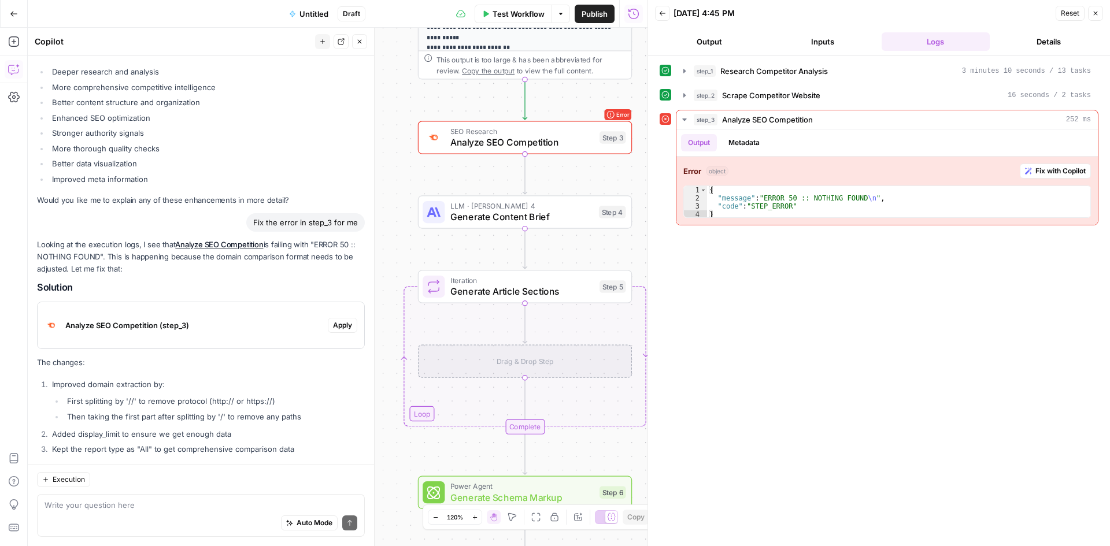
scroll to position [3630, 0]
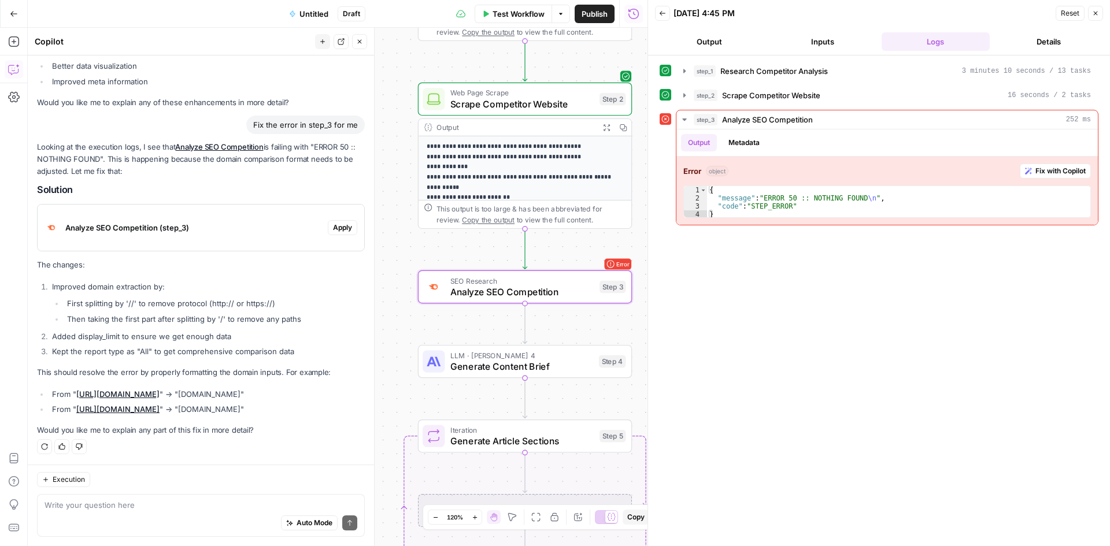
click at [328, 229] on button "Apply" at bounding box center [342, 227] width 29 height 15
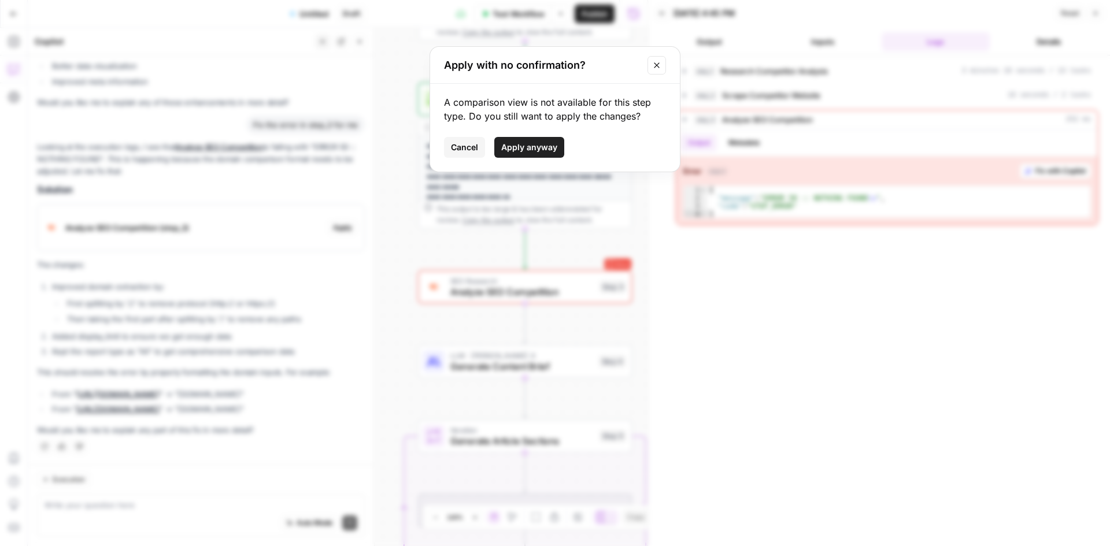
click at [526, 154] on button "Apply anyway" at bounding box center [529, 147] width 70 height 21
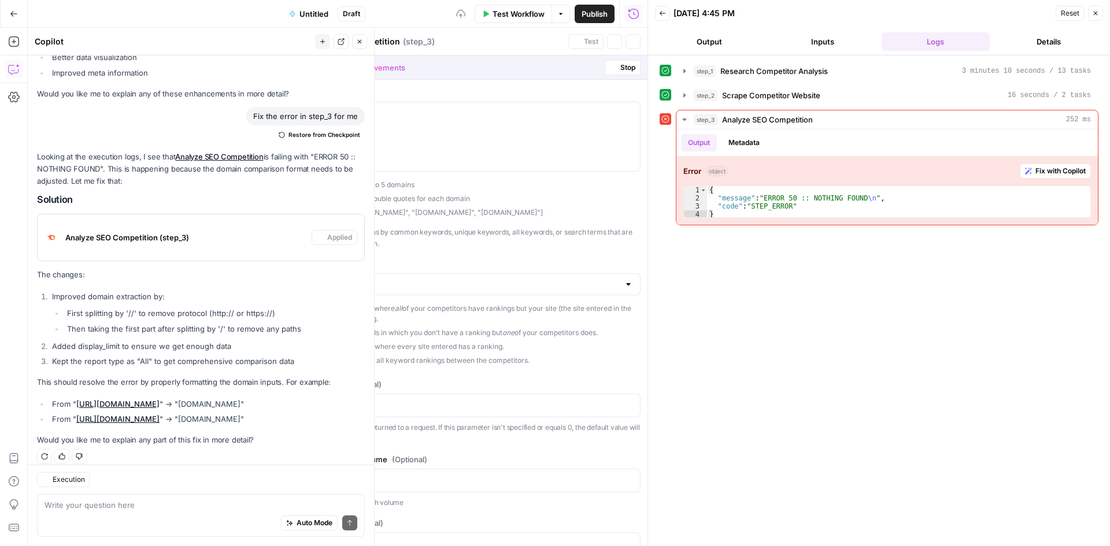
scroll to position [3649, 0]
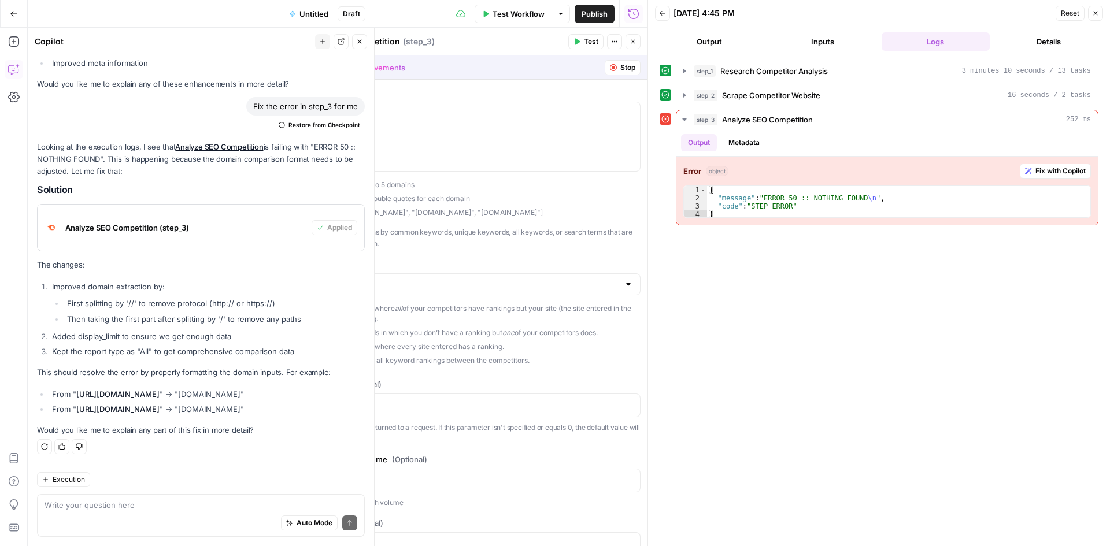
click at [308, 313] on li "Then taking the first part after splitting by '/' to remove any paths" at bounding box center [214, 319] width 301 height 12
click at [632, 36] on button "Close" at bounding box center [633, 41] width 15 height 15
drag, startPoint x: 568, startPoint y: 342, endPoint x: 677, endPoint y: 338, distance: 109.4
click at [677, 338] on body "Homebase New Home Browse Your Data Usage Settings Recent Grids New Grid Recent …" at bounding box center [555, 273] width 1110 height 546
click at [1096, 18] on button "Close" at bounding box center [1095, 13] width 15 height 15
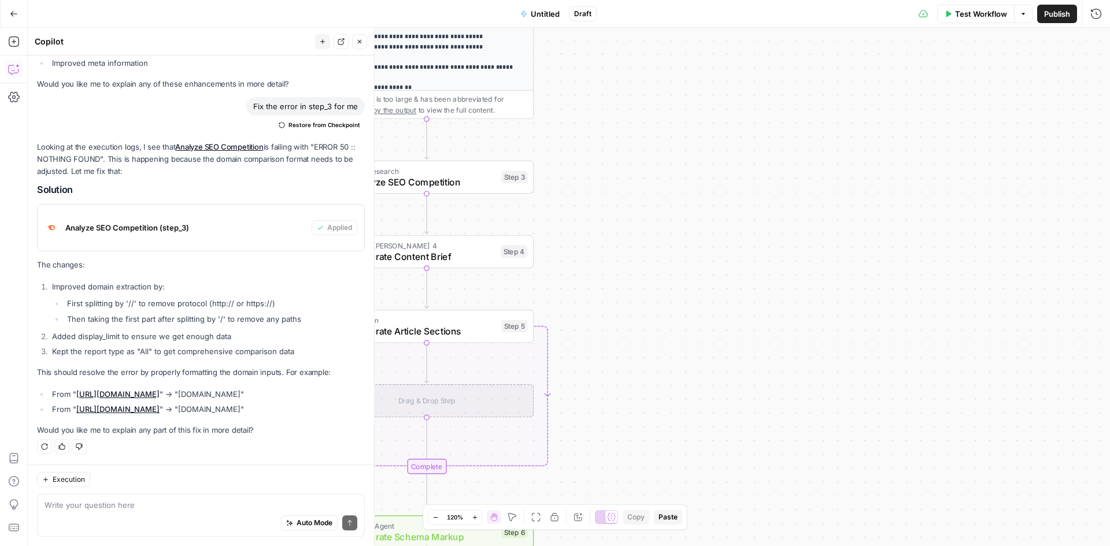
drag, startPoint x: 757, startPoint y: 231, endPoint x: 1005, endPoint y: 148, distance: 261.5
click at [1051, 116] on div "Workflow Set Inputs Inputs Perplexity Deep Research Research Competitor Analysi…" at bounding box center [569, 287] width 1082 height 519
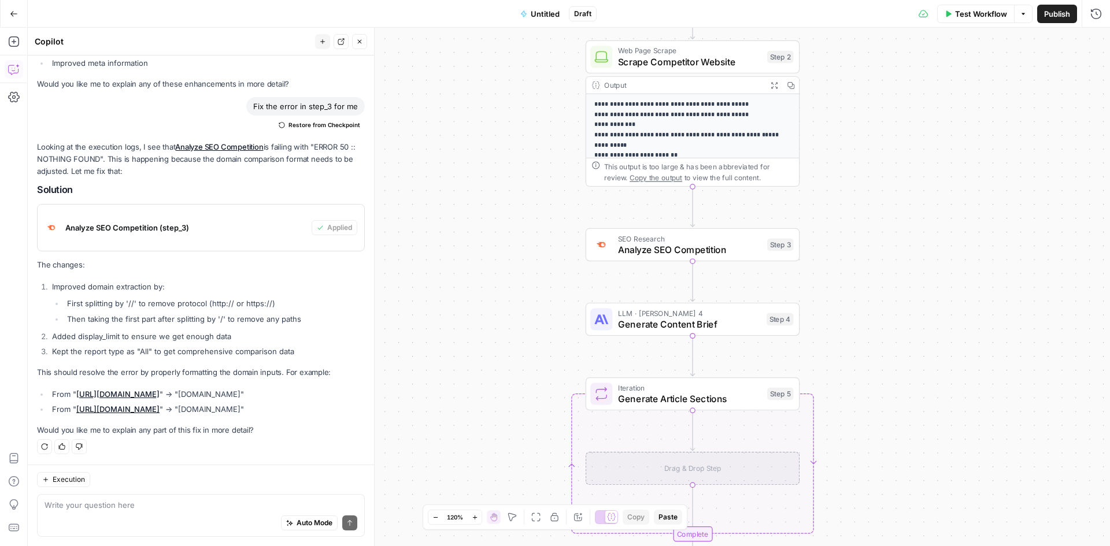
drag, startPoint x: 747, startPoint y: 197, endPoint x: 1006, endPoint y: 275, distance: 270.0
click at [1006, 275] on div "Workflow Set Inputs Inputs Perplexity Deep Research Research Competitor Analysi…" at bounding box center [569, 287] width 1082 height 519
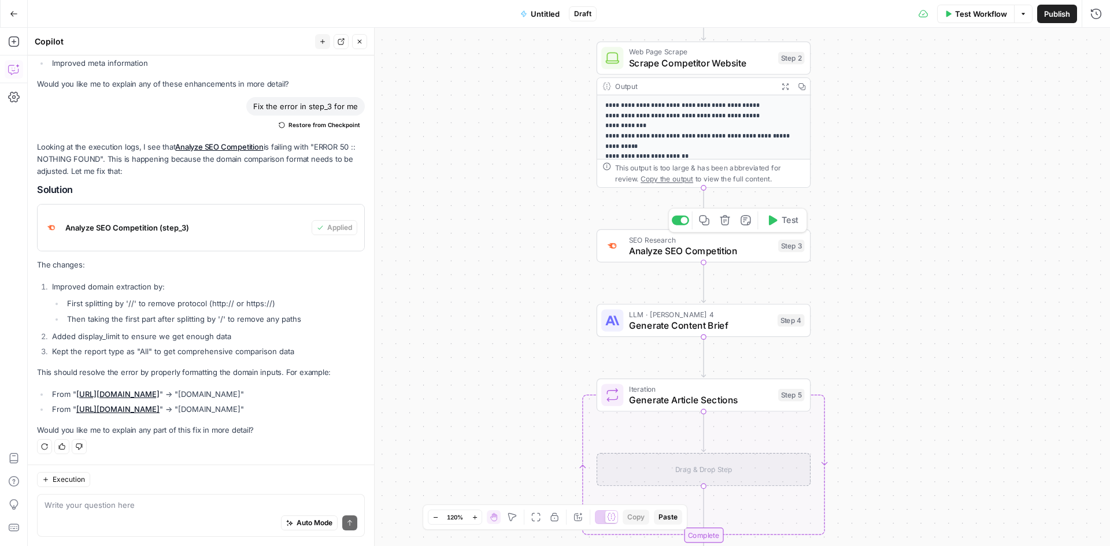
click at [776, 225] on icon "button" at bounding box center [772, 220] width 11 height 11
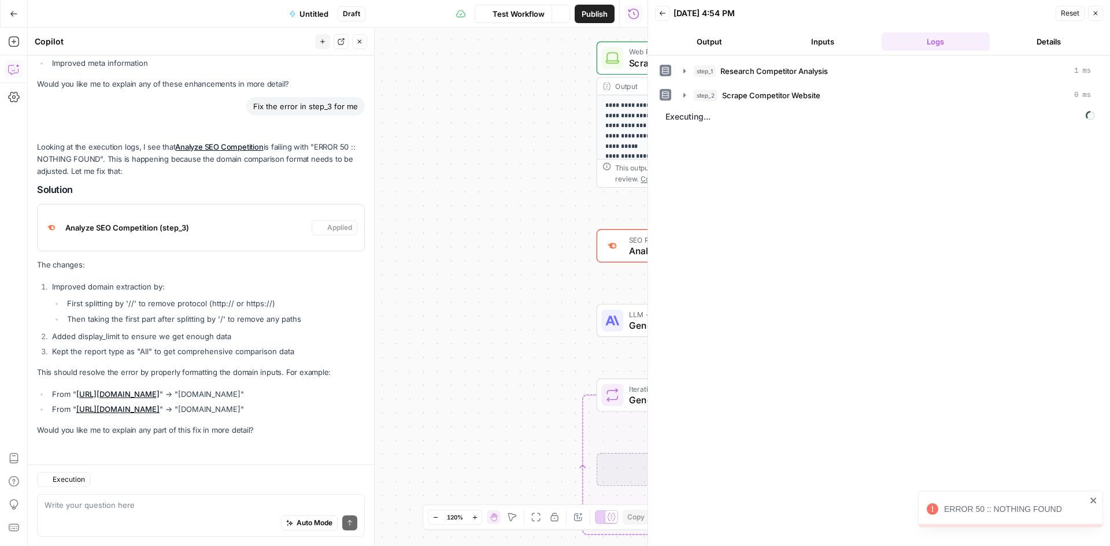
scroll to position [3649, 0]
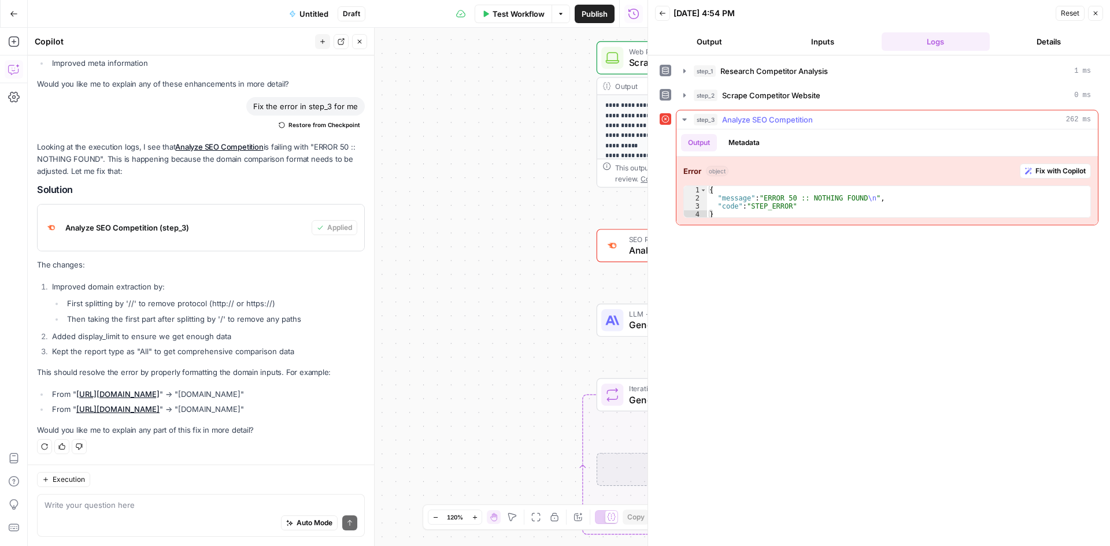
click at [1069, 170] on span "Fix with Copilot" at bounding box center [1061, 171] width 50 height 10
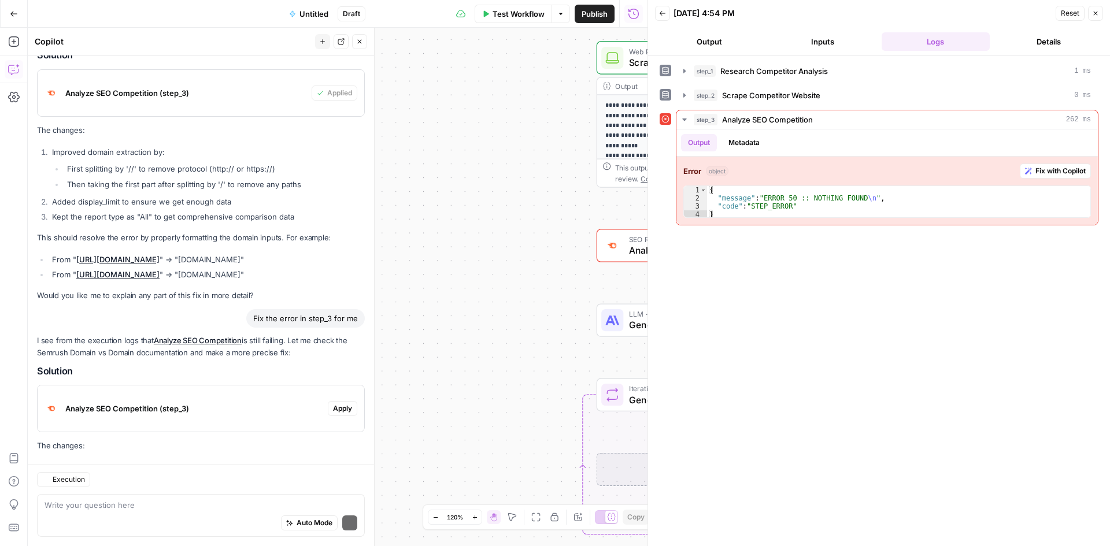
scroll to position [3900, 0]
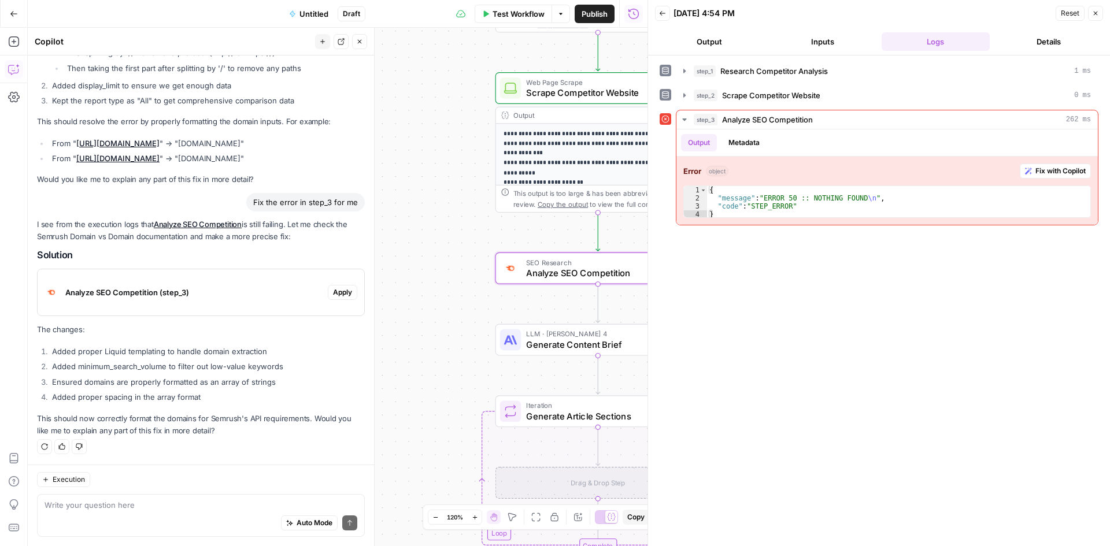
click at [335, 290] on span "Apply" at bounding box center [342, 292] width 19 height 10
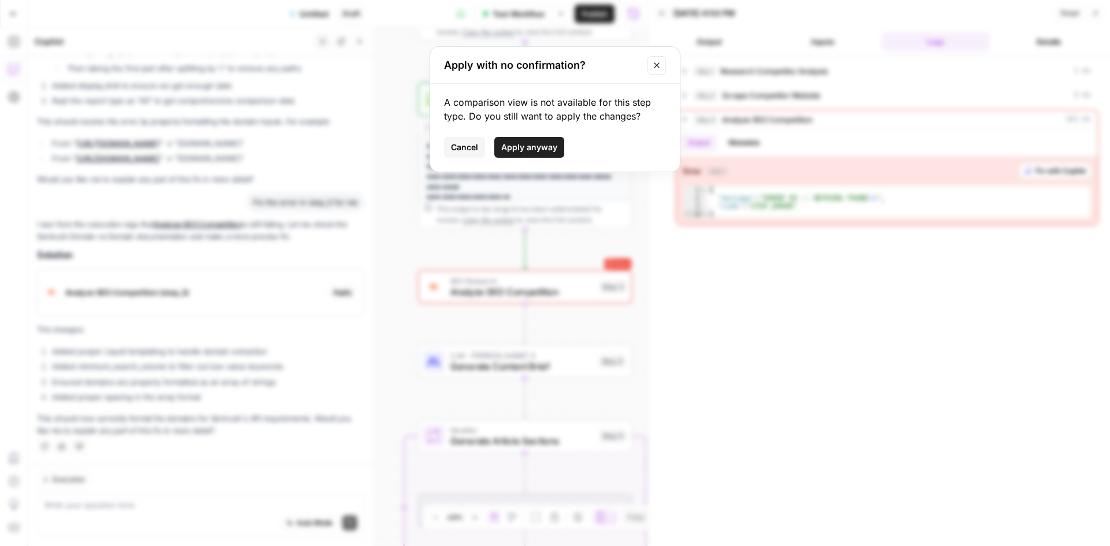
click at [527, 145] on span "Apply anyway" at bounding box center [529, 148] width 56 height 12
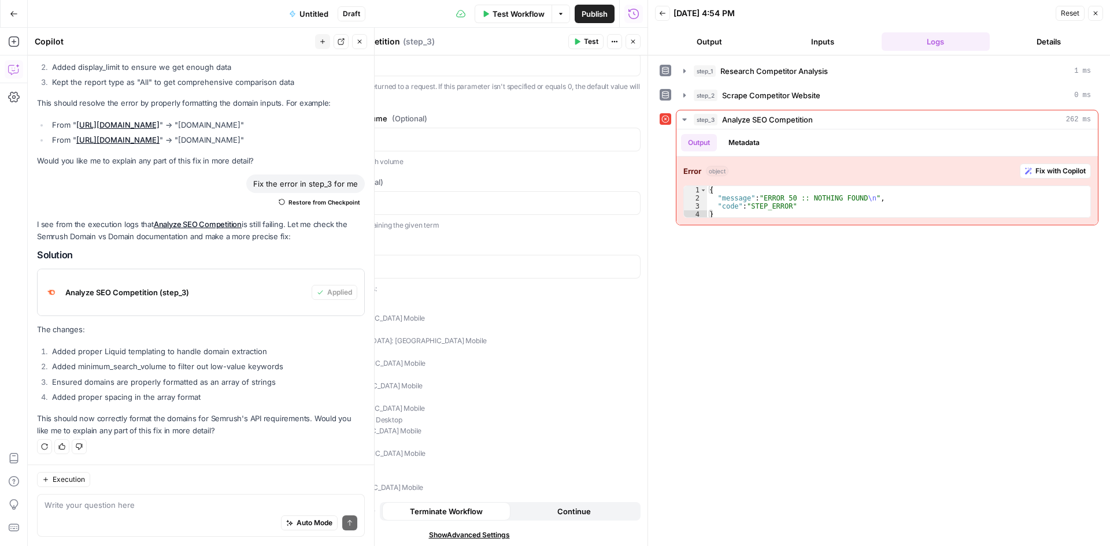
scroll to position [318, 0]
click at [634, 42] on icon "button" at bounding box center [633, 41] width 7 height 7
click at [1096, 12] on icon "button" at bounding box center [1095, 13] width 7 height 7
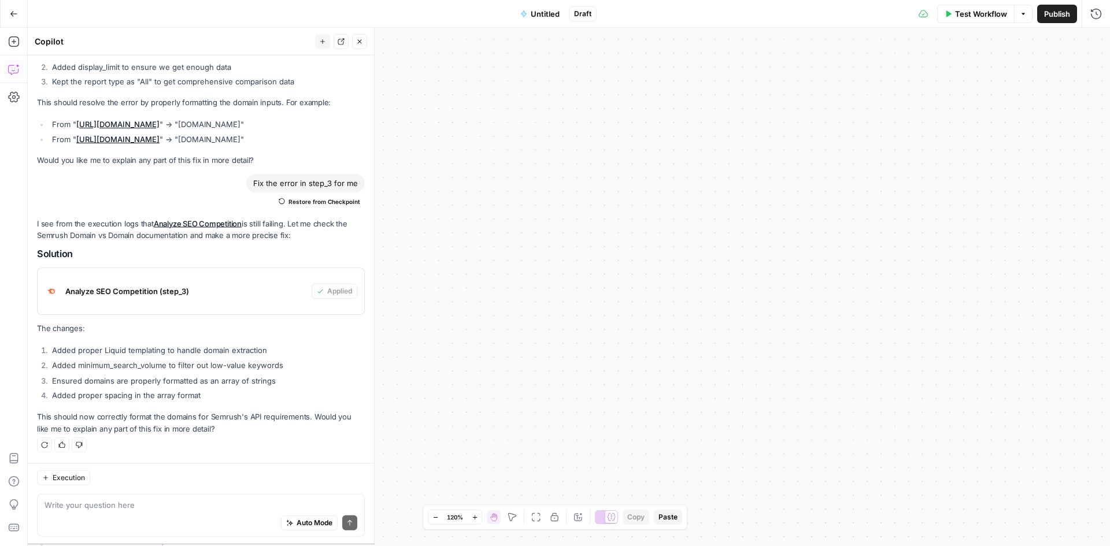
scroll to position [3918, 0]
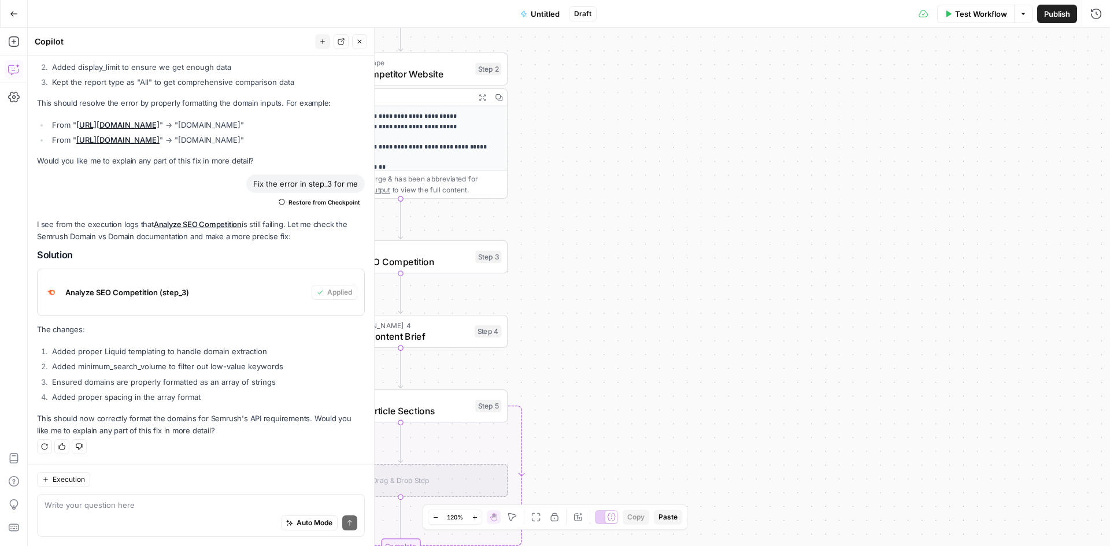
drag, startPoint x: 835, startPoint y: 228, endPoint x: 1023, endPoint y: 217, distance: 188.2
click at [1023, 217] on div "Workflow Set Inputs Inputs Perplexity Deep Research Research Competitor Analysi…" at bounding box center [569, 287] width 1082 height 519
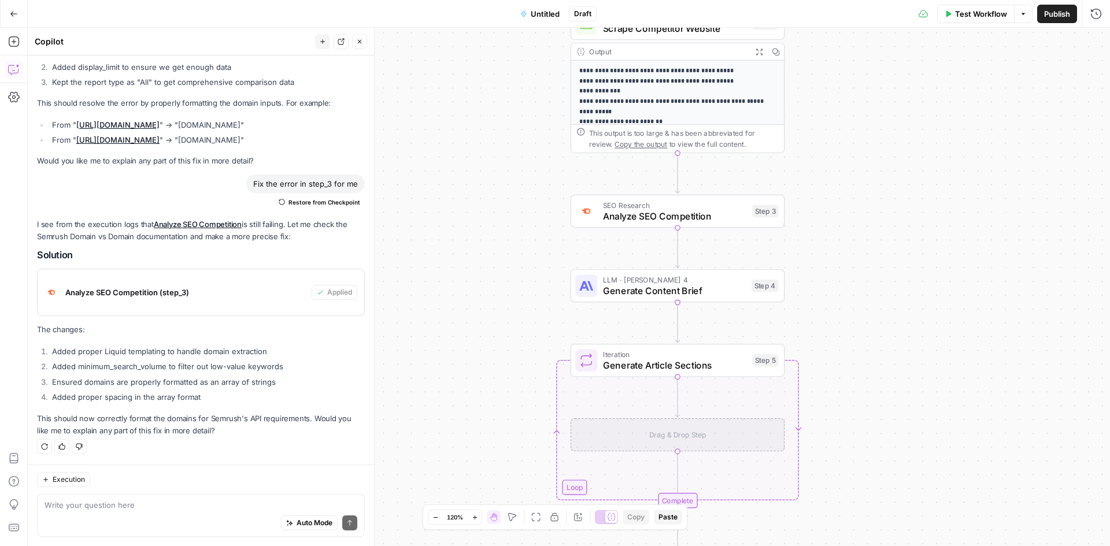
drag, startPoint x: 604, startPoint y: 269, endPoint x: 815, endPoint y: 232, distance: 214.3
click at [815, 232] on div "Workflow Set Inputs Inputs Perplexity Deep Research Research Competitor Analysi…" at bounding box center [569, 287] width 1082 height 519
click at [686, 211] on span "Analyze SEO Competition" at bounding box center [675, 216] width 144 height 14
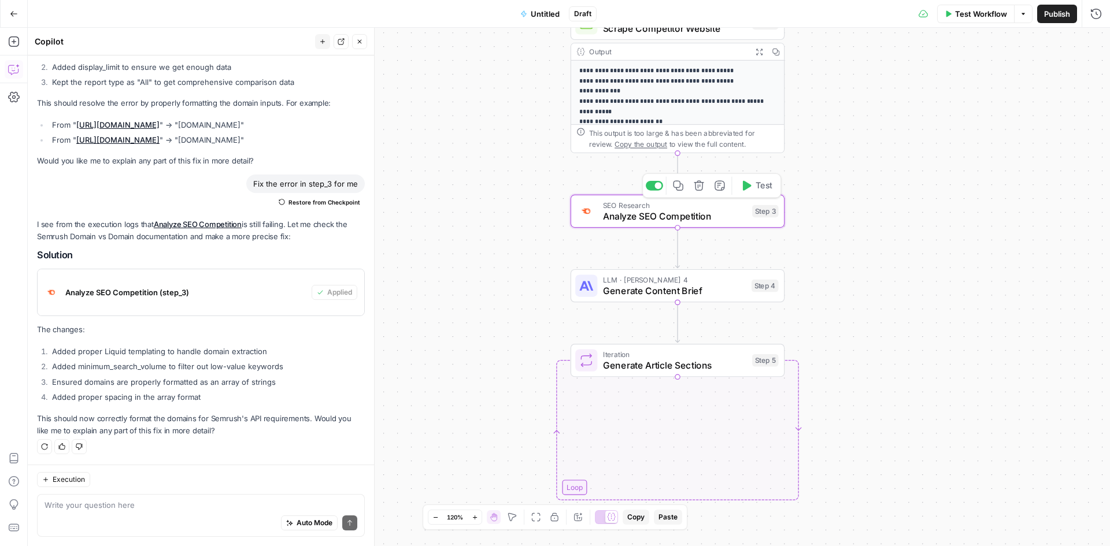
click at [748, 187] on div at bounding box center [754, 287] width 12 height 519
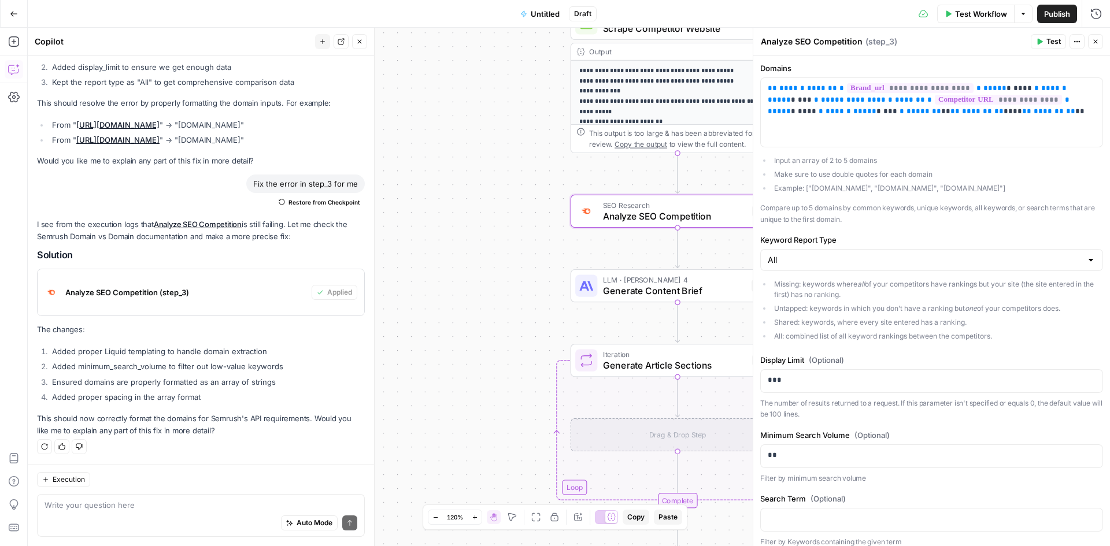
click at [1043, 43] on icon "button" at bounding box center [1039, 41] width 7 height 7
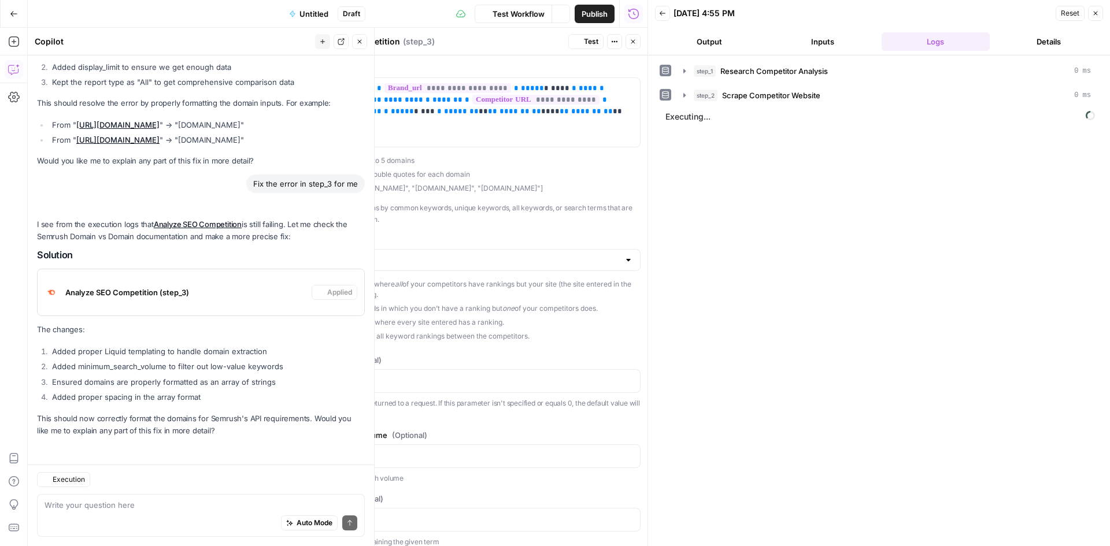
scroll to position [3918, 0]
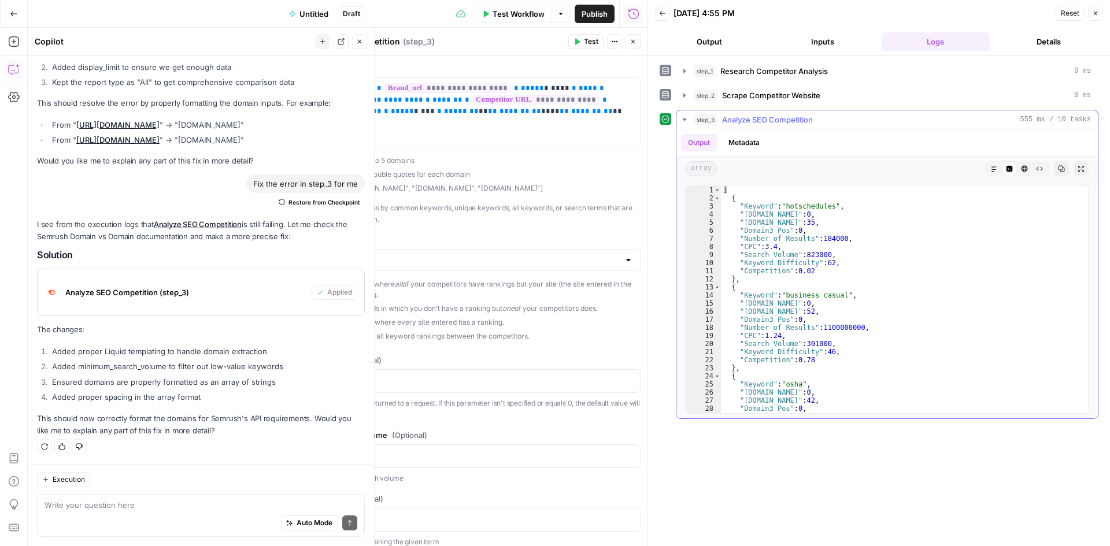
click at [690, 123] on button "step_3 Analyze SEO Competition 555 ms / 10 tasks" at bounding box center [888, 119] width 422 height 19
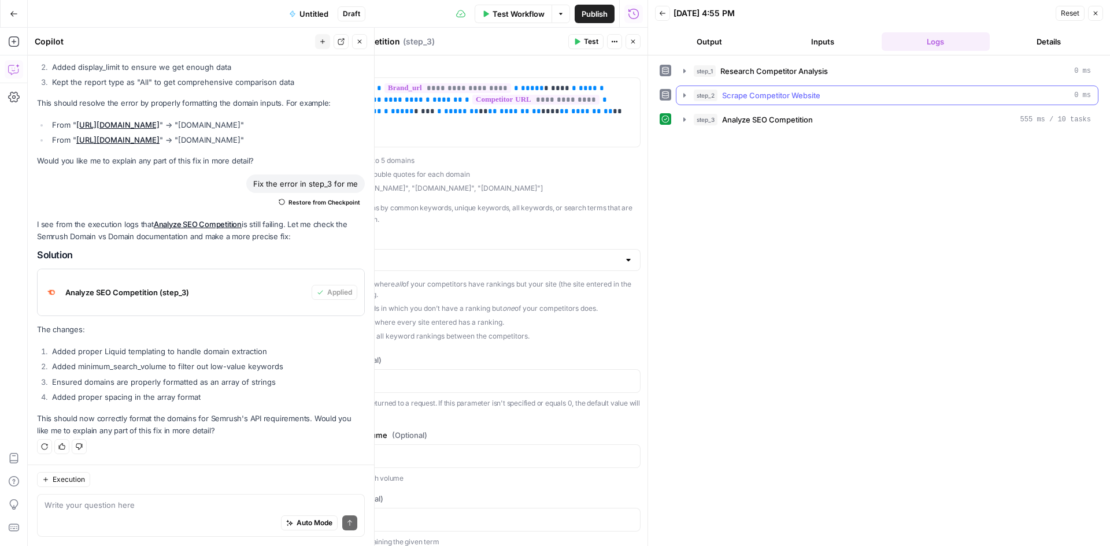
click at [685, 97] on icon "button" at bounding box center [684, 95] width 2 height 4
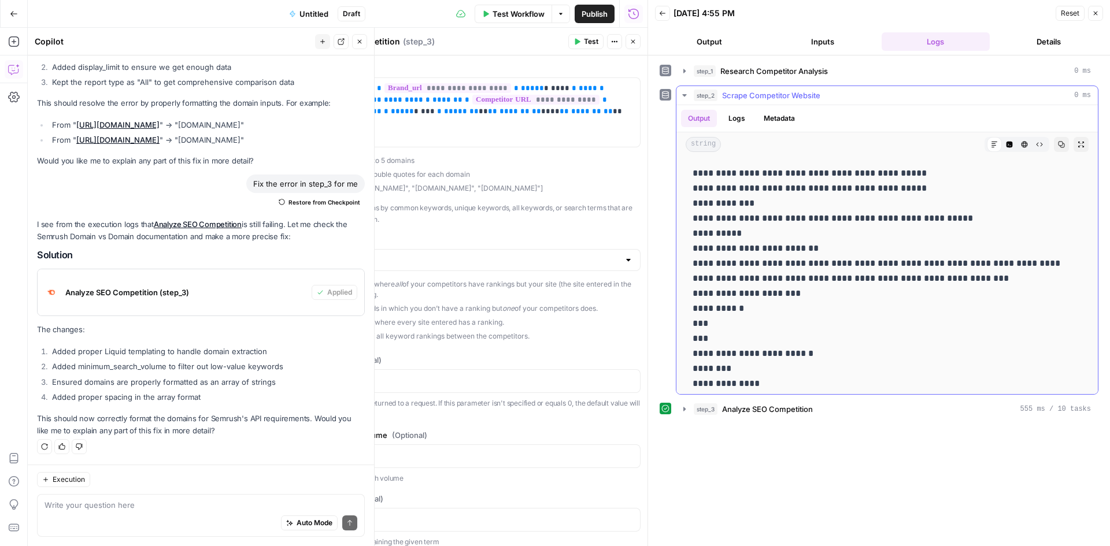
click at [685, 97] on icon "button" at bounding box center [684, 95] width 4 height 2
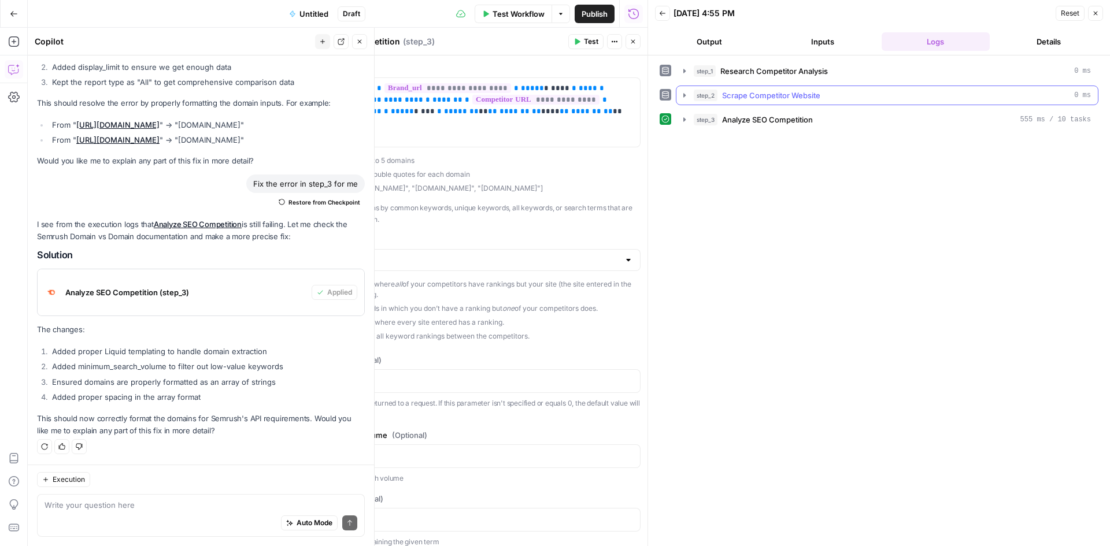
click at [685, 97] on icon "button" at bounding box center [684, 95] width 2 height 4
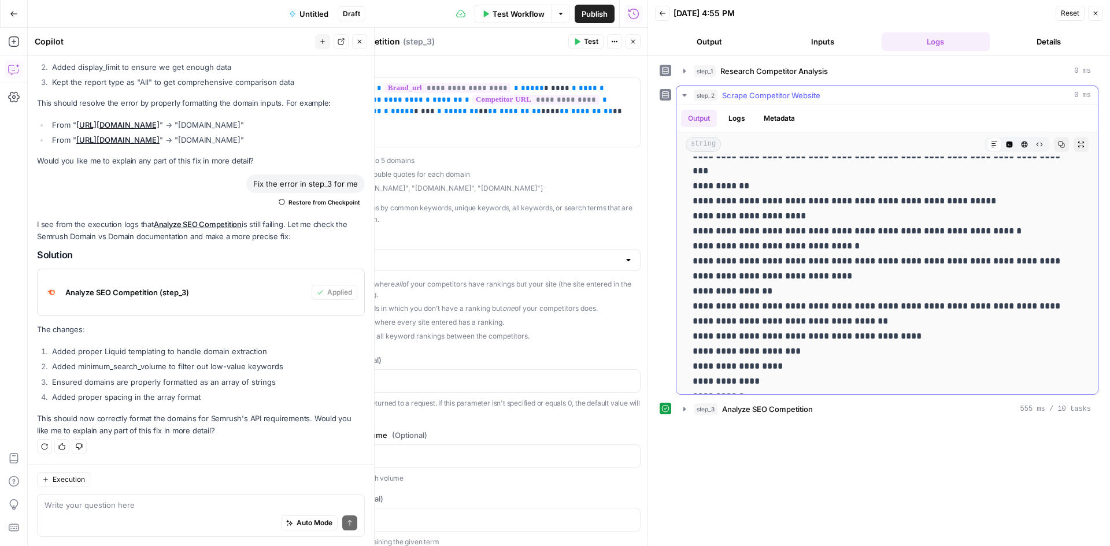
scroll to position [2307, 0]
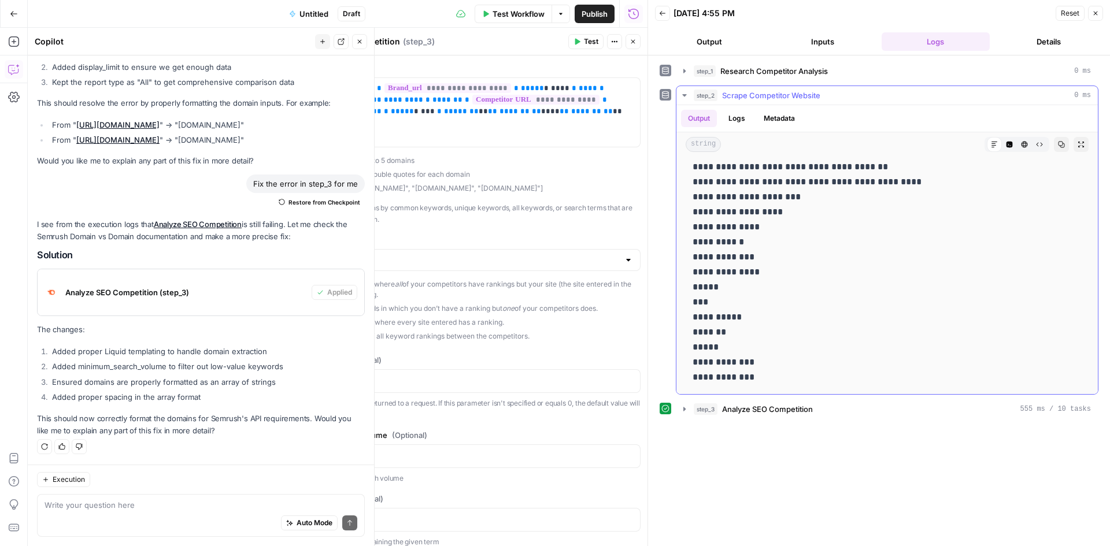
click at [683, 97] on icon "button" at bounding box center [684, 95] width 9 height 9
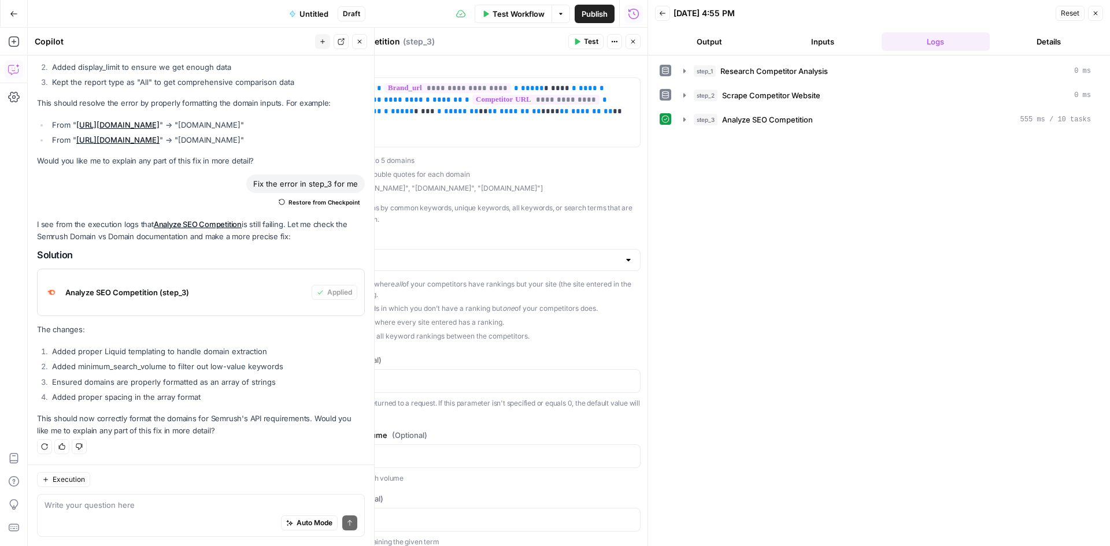
click at [1095, 14] on icon "button" at bounding box center [1096, 14] width 4 height 4
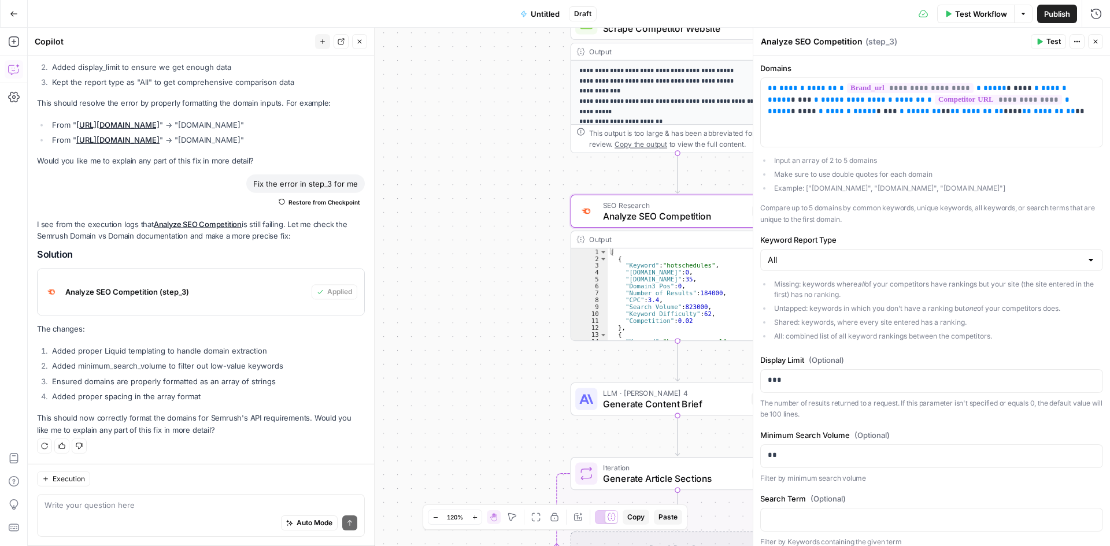
scroll to position [3918, 0]
click at [1022, 14] on icon "button" at bounding box center [1023, 14] width 3 height 2
click at [993, 36] on span "Run Test" at bounding box center [990, 41] width 51 height 12
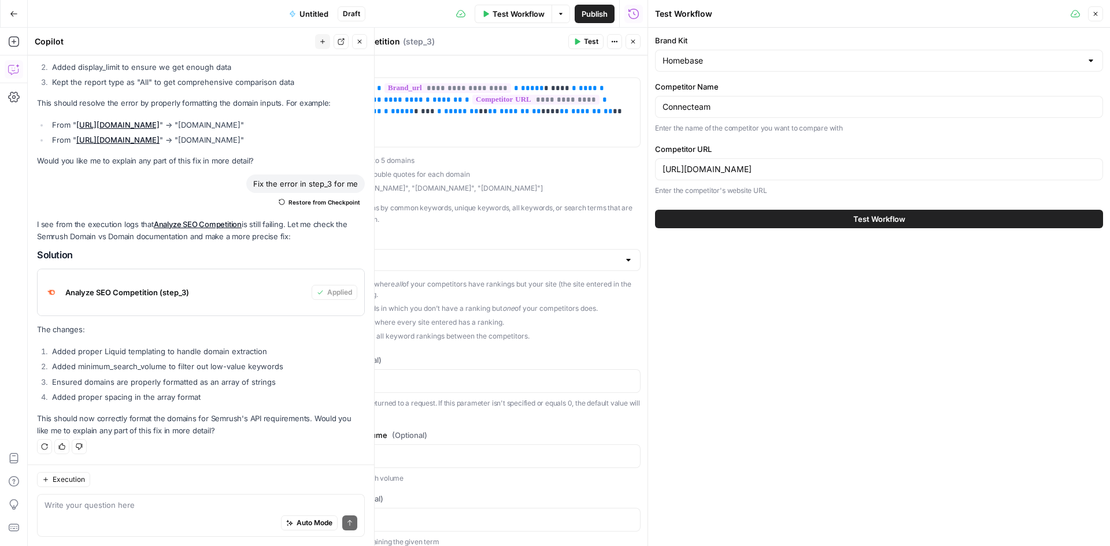
click at [833, 218] on button "Test Workflow" at bounding box center [879, 219] width 448 height 19
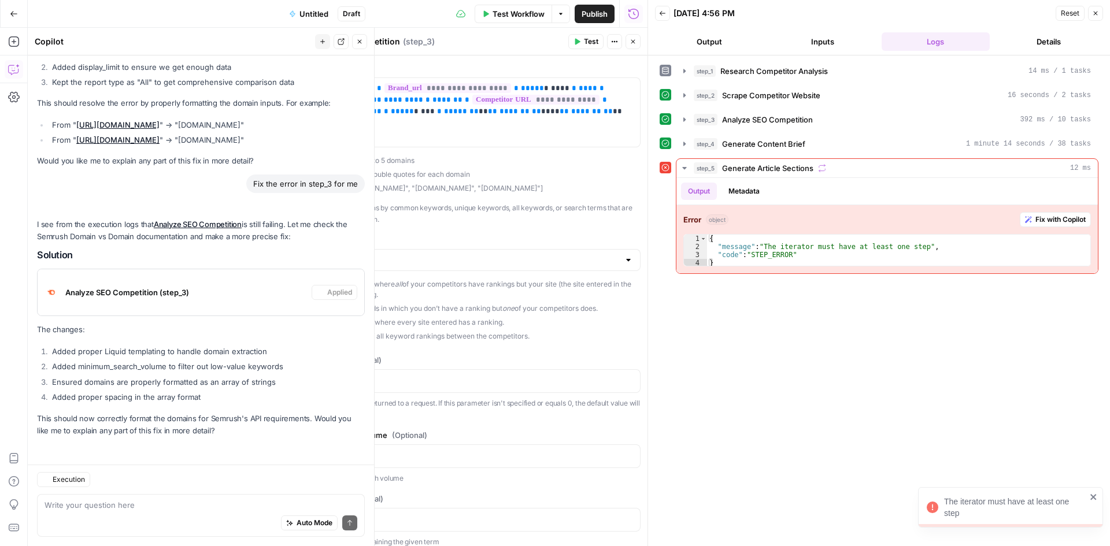
scroll to position [3918, 0]
drag, startPoint x: 1052, startPoint y: 220, endPoint x: 933, endPoint y: 251, distance: 123.7
click at [1052, 220] on span "Fix with Copilot" at bounding box center [1061, 220] width 50 height 10
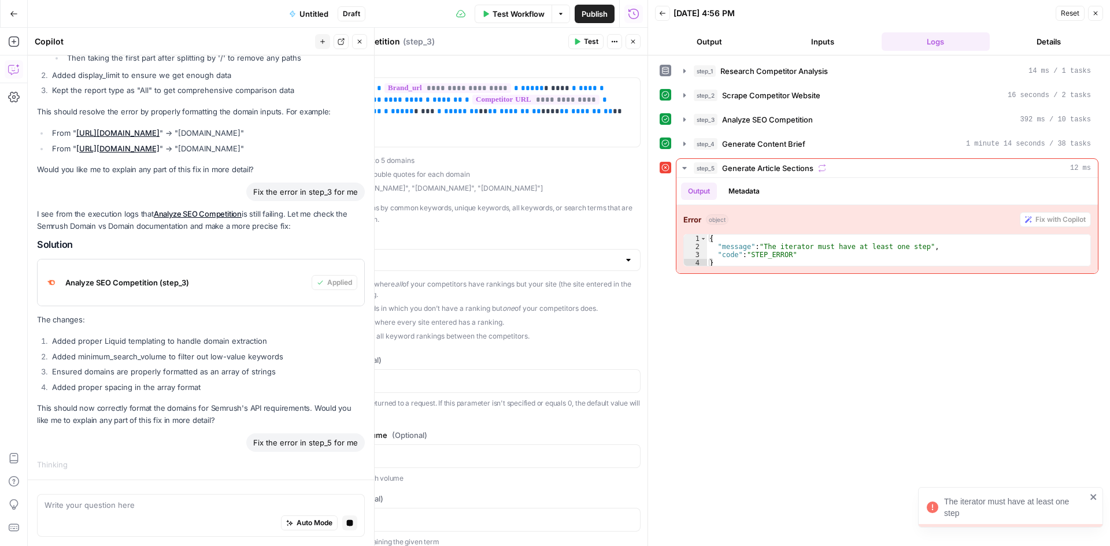
scroll to position [3819, 0]
click at [1093, 500] on icon "close" at bounding box center [1094, 497] width 8 height 9
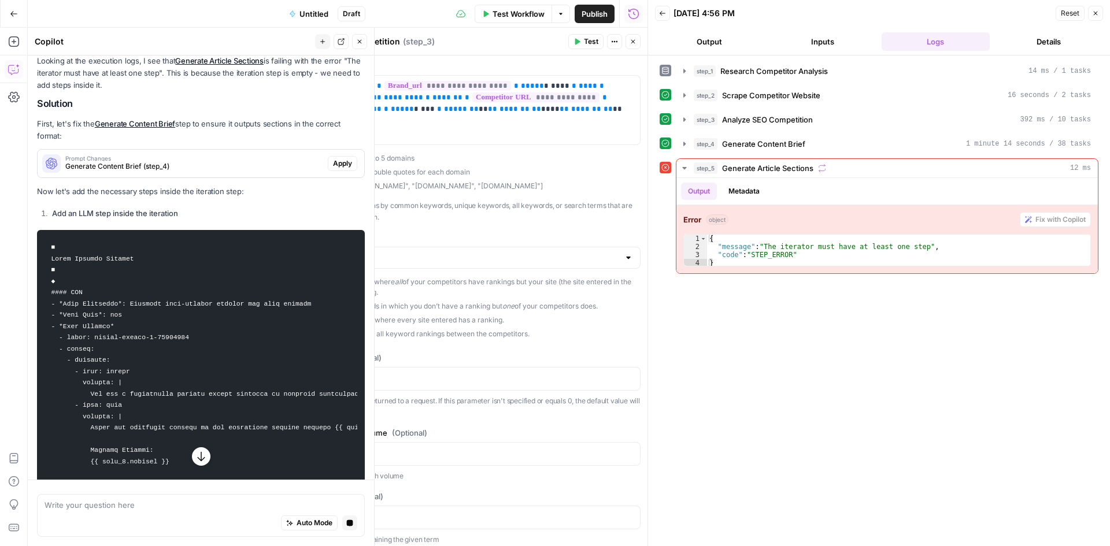
scroll to position [4041, 0]
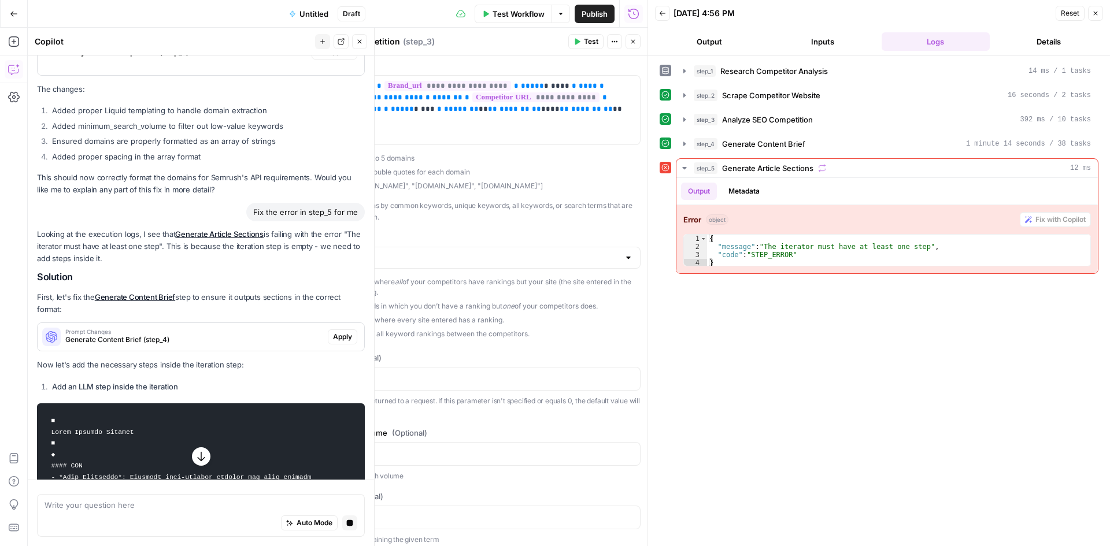
click at [333, 342] on span "Apply" at bounding box center [342, 337] width 19 height 10
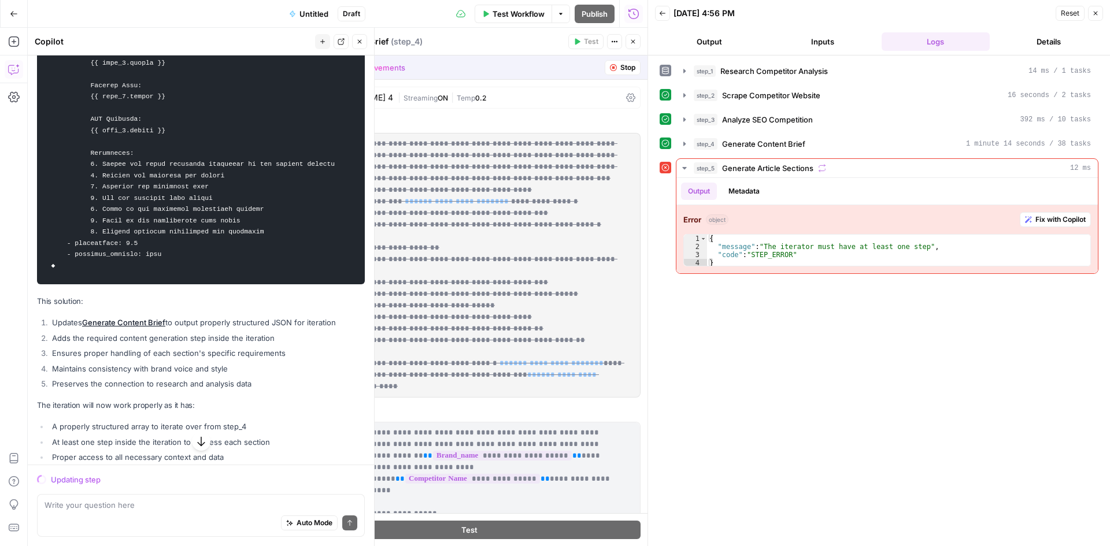
scroll to position [4729, 0]
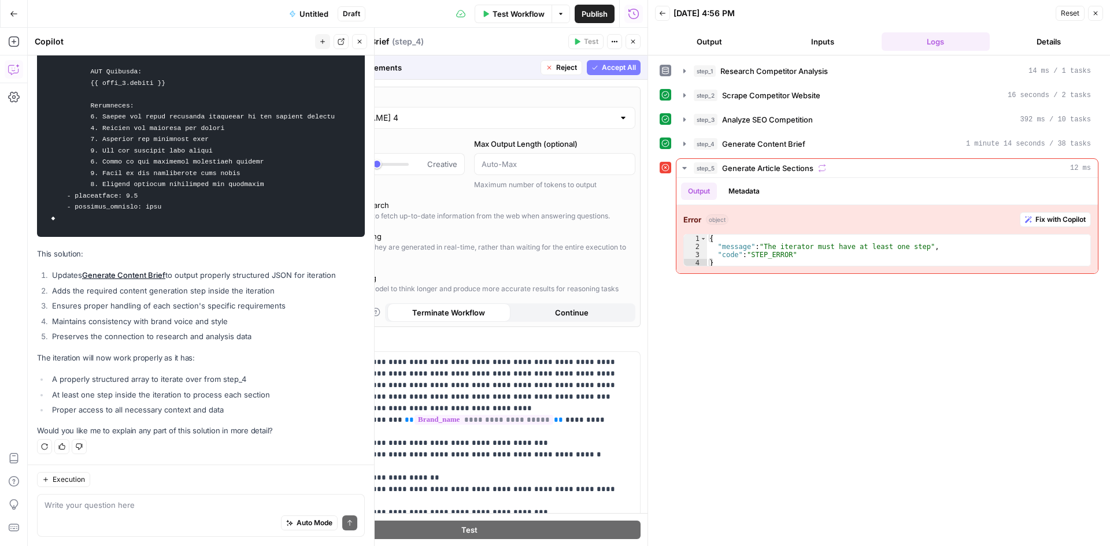
click at [617, 69] on span "Accept All" at bounding box center [619, 67] width 34 height 10
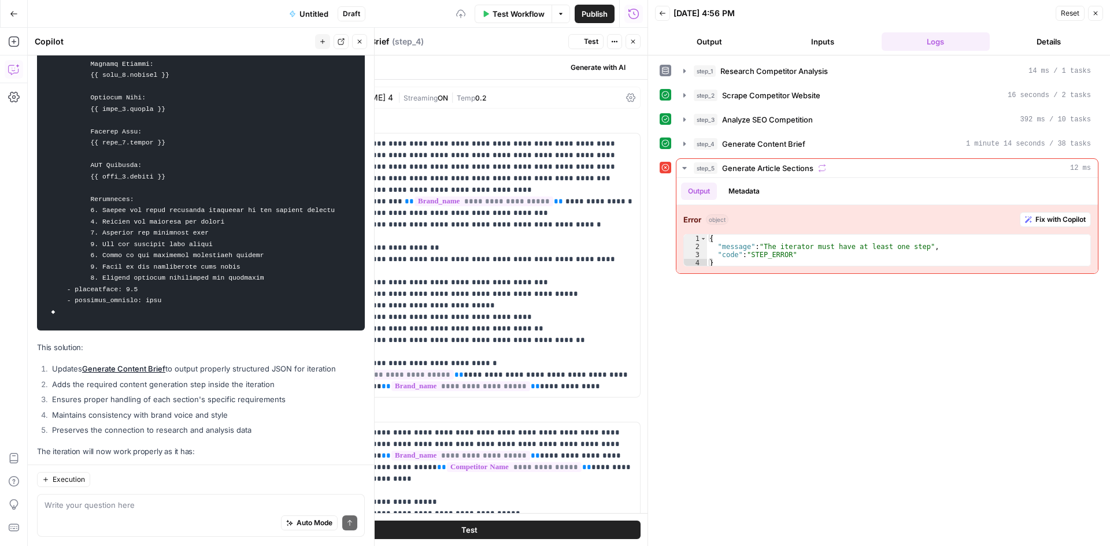
scroll to position [4840, 0]
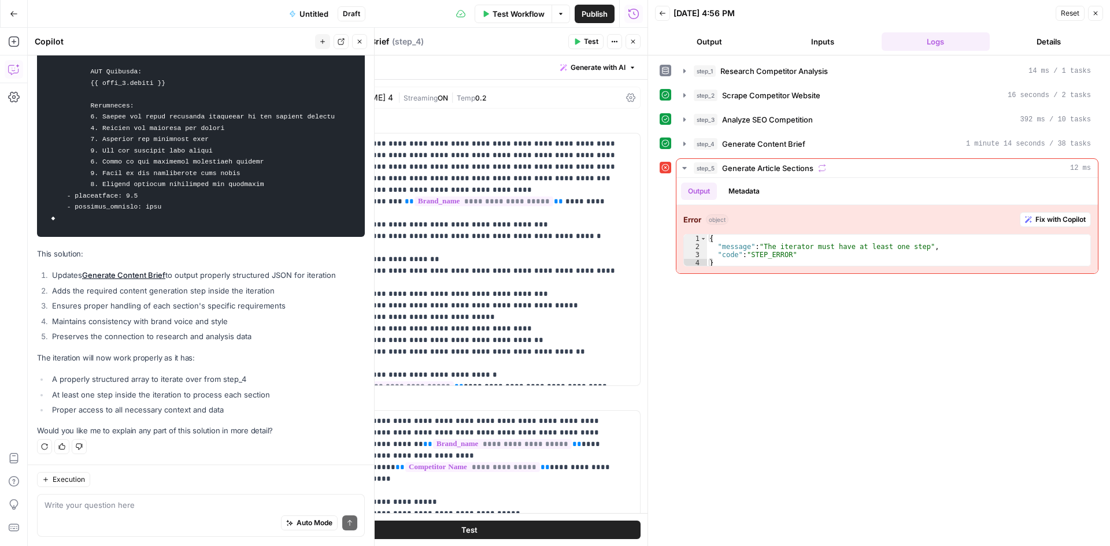
click at [518, 11] on span "Test Workflow" at bounding box center [519, 14] width 52 height 12
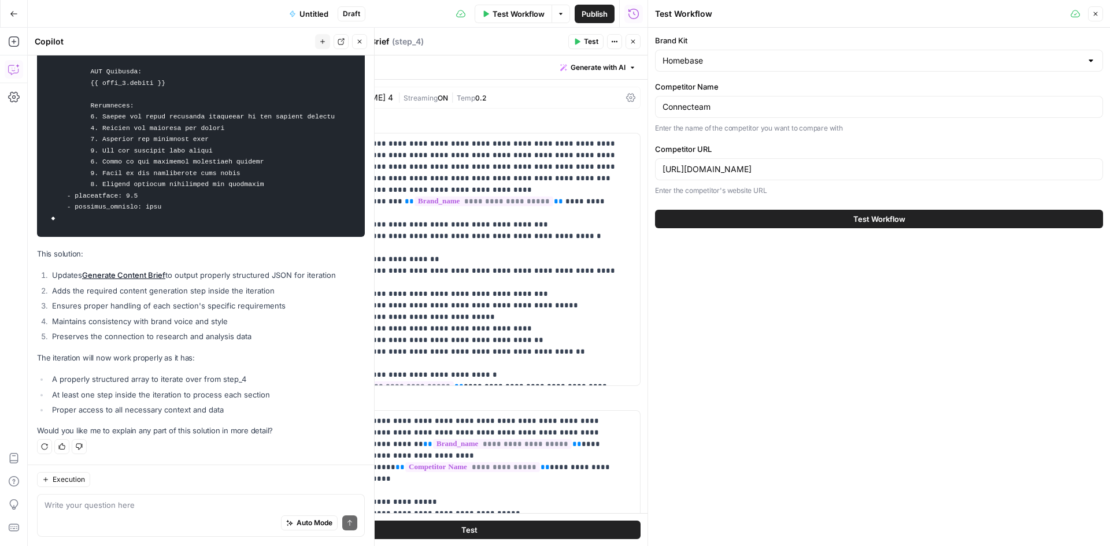
click at [885, 214] on span "Test Workflow" at bounding box center [879, 219] width 52 height 12
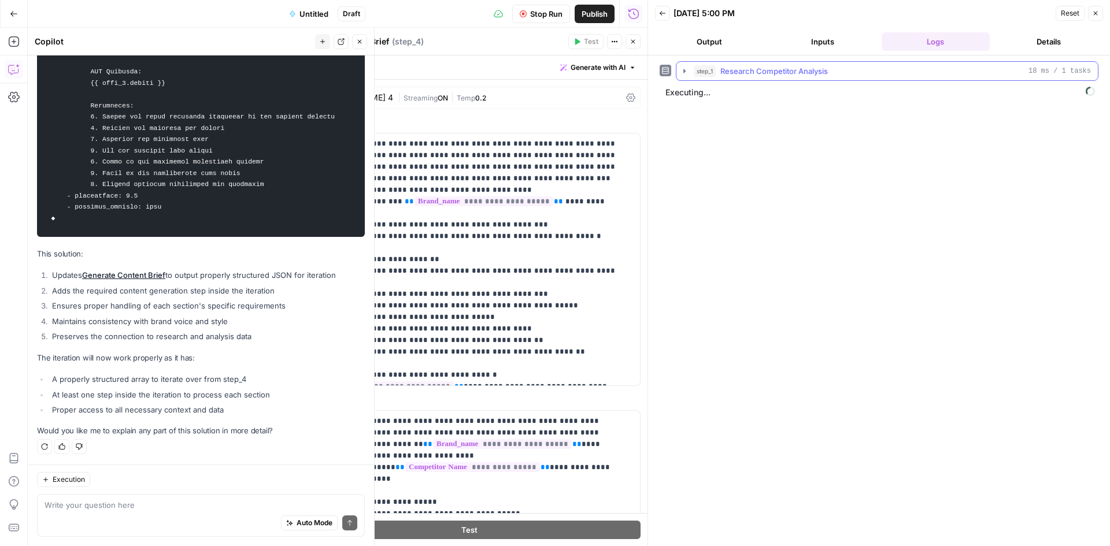
click at [686, 75] on icon "button" at bounding box center [684, 70] width 9 height 9
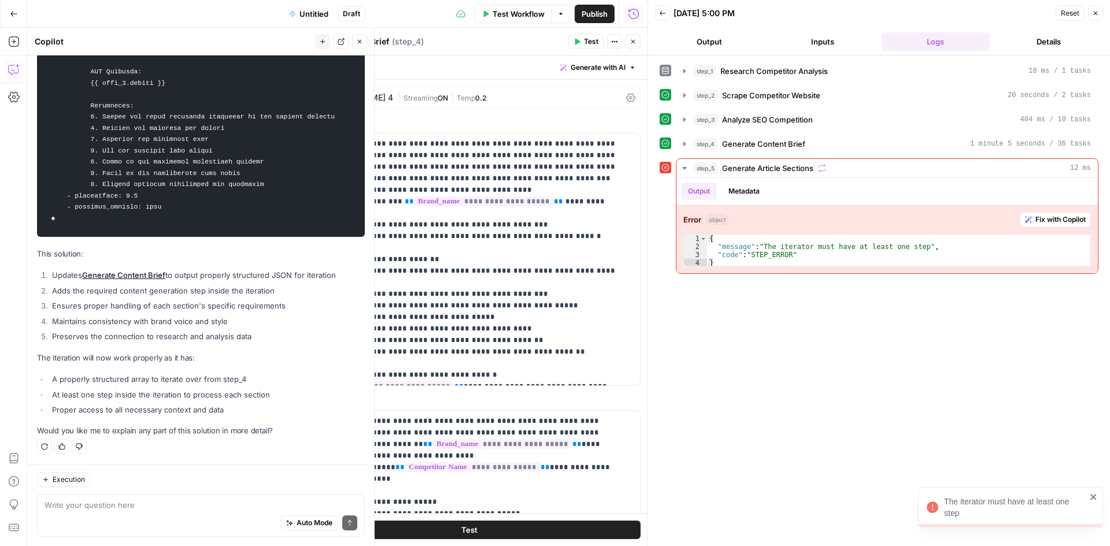
scroll to position [4840, 0]
click at [1059, 217] on span "Fix with Copilot" at bounding box center [1061, 220] width 50 height 10
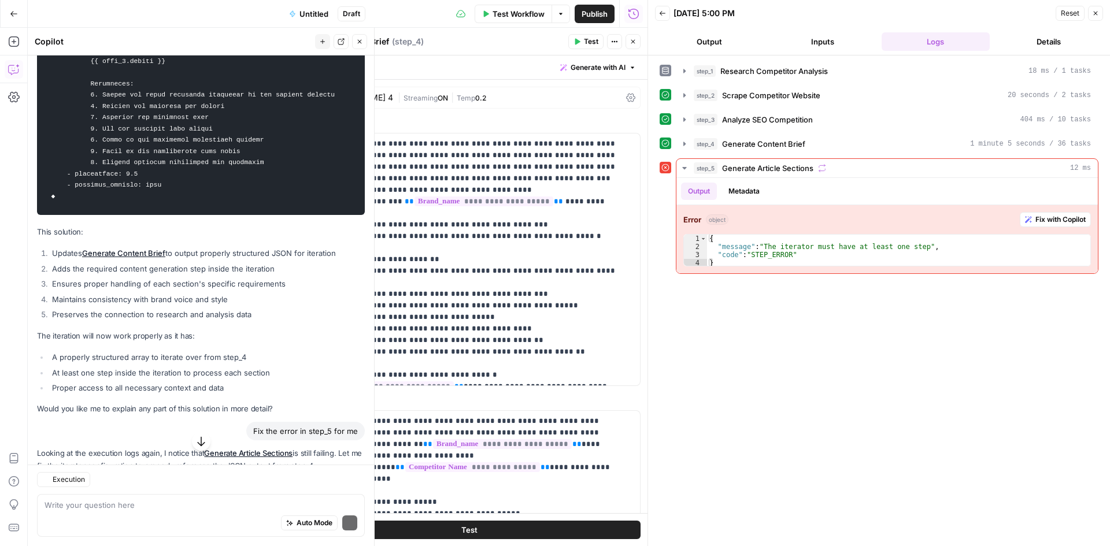
scroll to position [4973, 0]
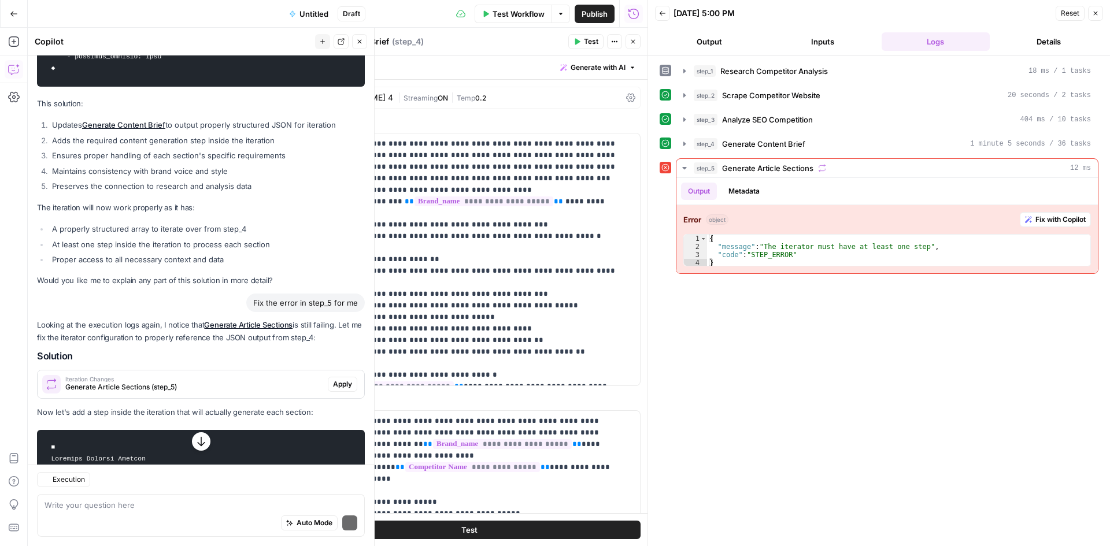
drag, startPoint x: 329, startPoint y: 400, endPoint x: 321, endPoint y: 391, distance: 11.4
click at [333, 390] on span "Apply" at bounding box center [342, 384] width 19 height 10
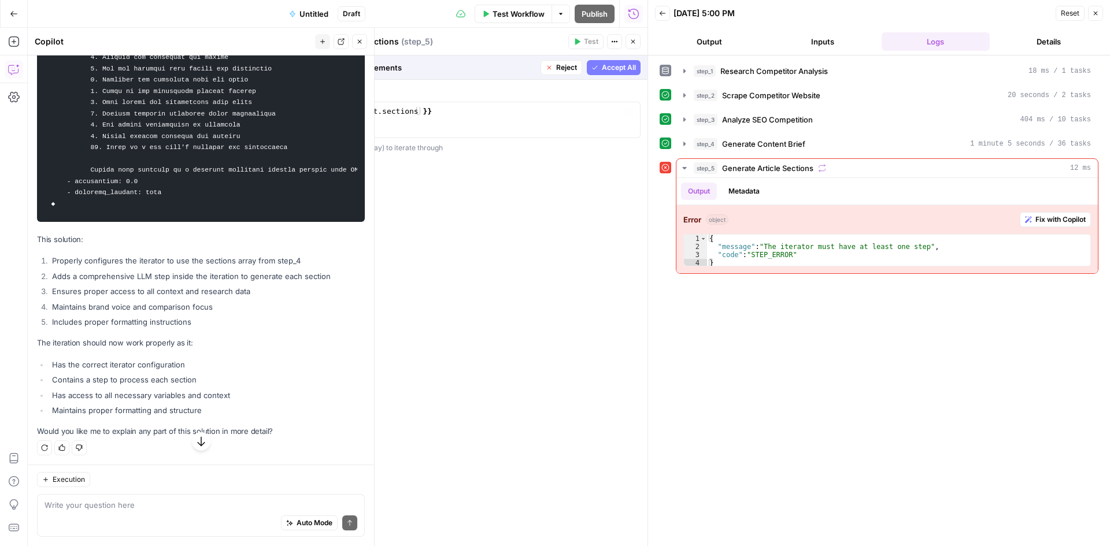
scroll to position [5613, 0]
click at [625, 72] on span "Accept All" at bounding box center [619, 67] width 34 height 10
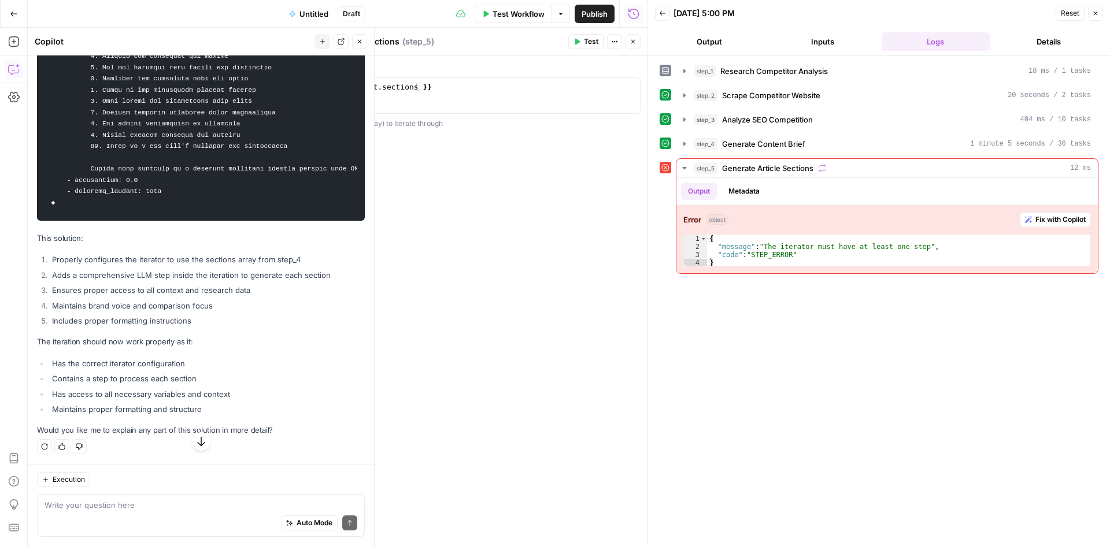
scroll to position [5751, 0]
click at [520, 16] on span "Test Workflow" at bounding box center [519, 14] width 52 height 12
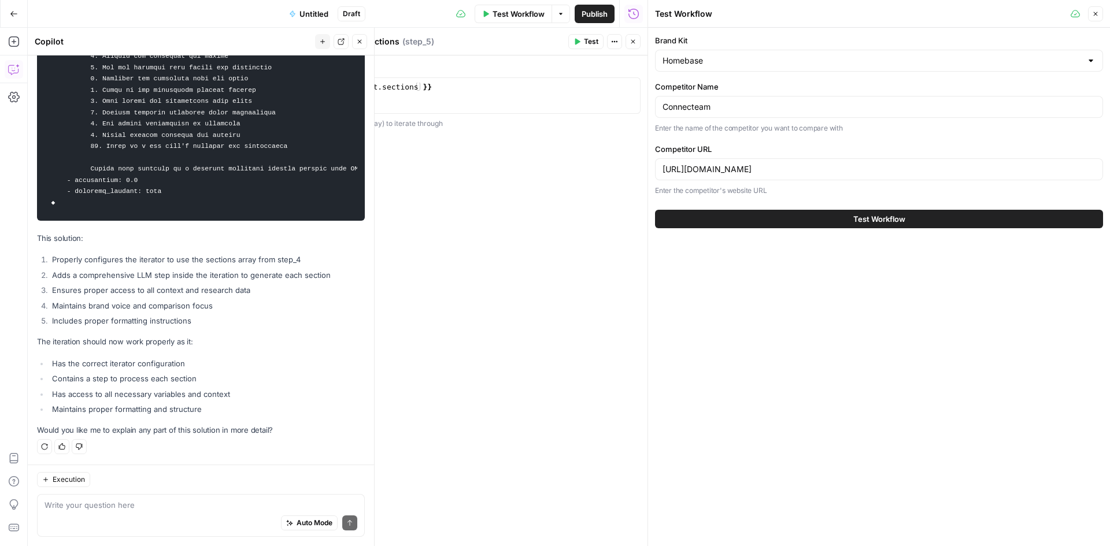
click at [884, 218] on span "Test Workflow" at bounding box center [879, 219] width 52 height 12
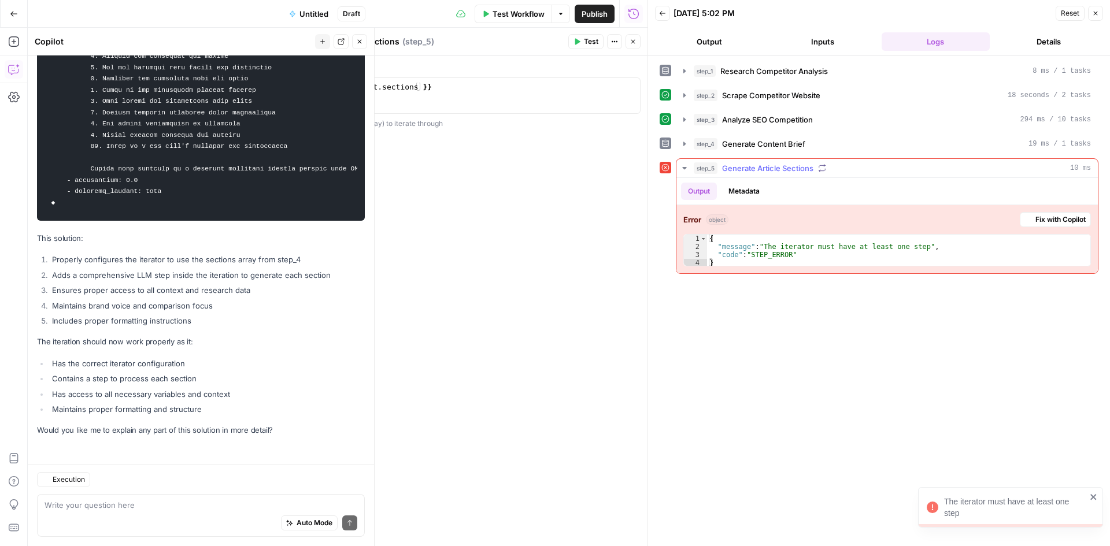
scroll to position [5751, 0]
click at [1058, 226] on button "Fix with Copilot" at bounding box center [1055, 219] width 71 height 15
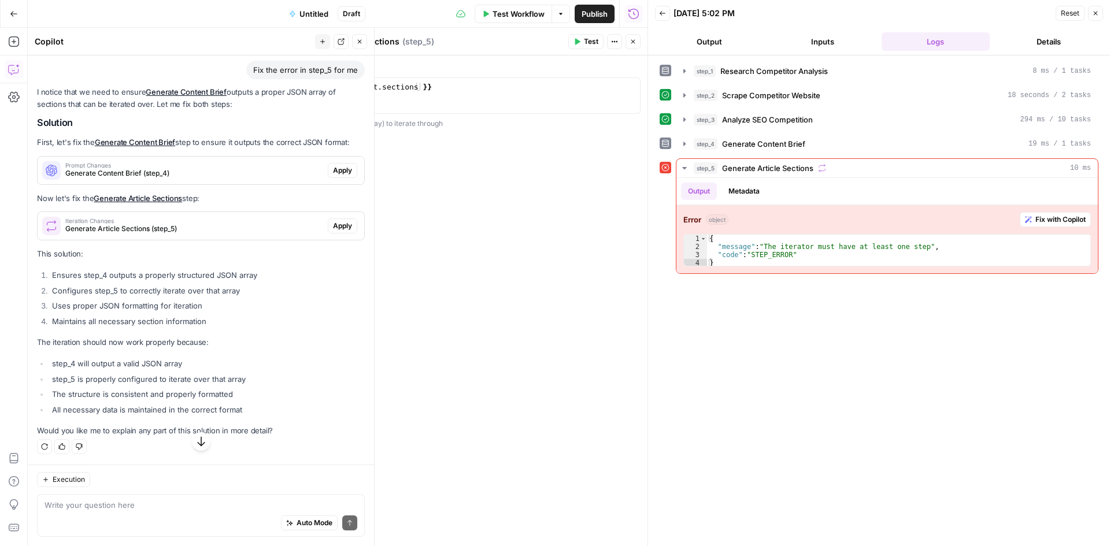
scroll to position [6128, 0]
click at [335, 176] on span "Apply" at bounding box center [342, 170] width 19 height 10
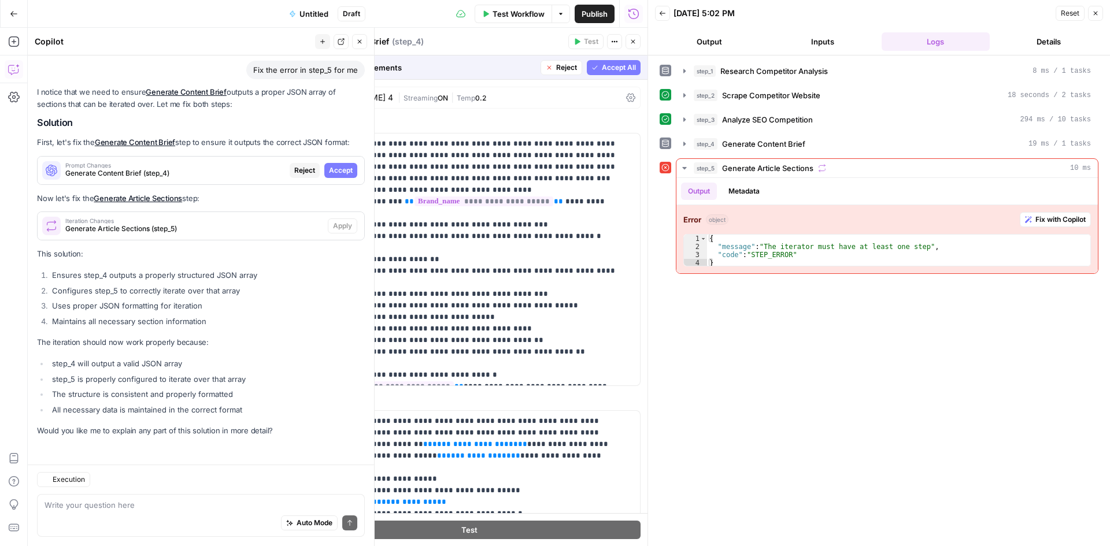
scroll to position [6023, 0]
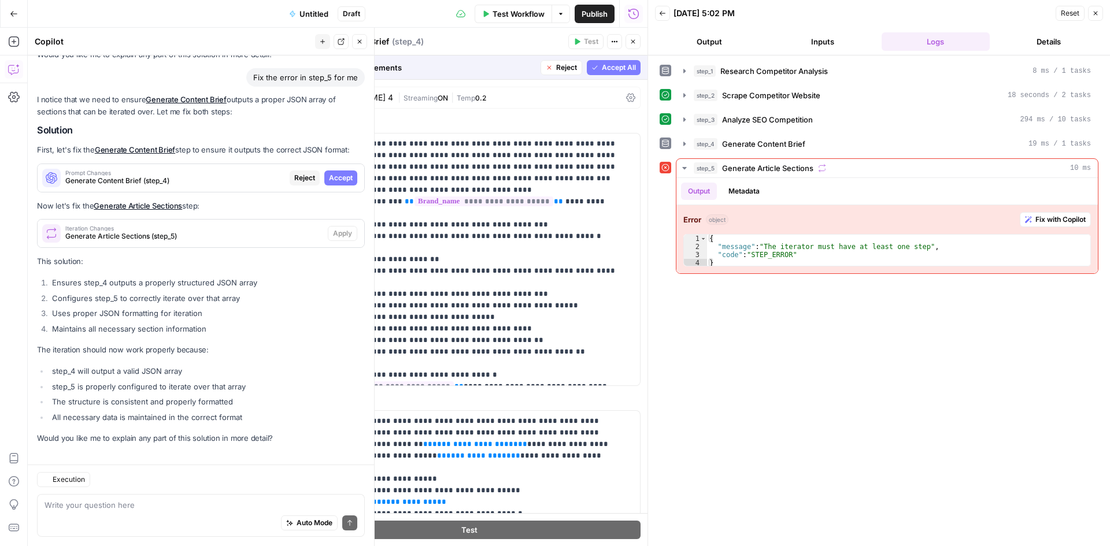
scroll to position [6023, 0]
